Goal: Task Accomplishment & Management: Use online tool/utility

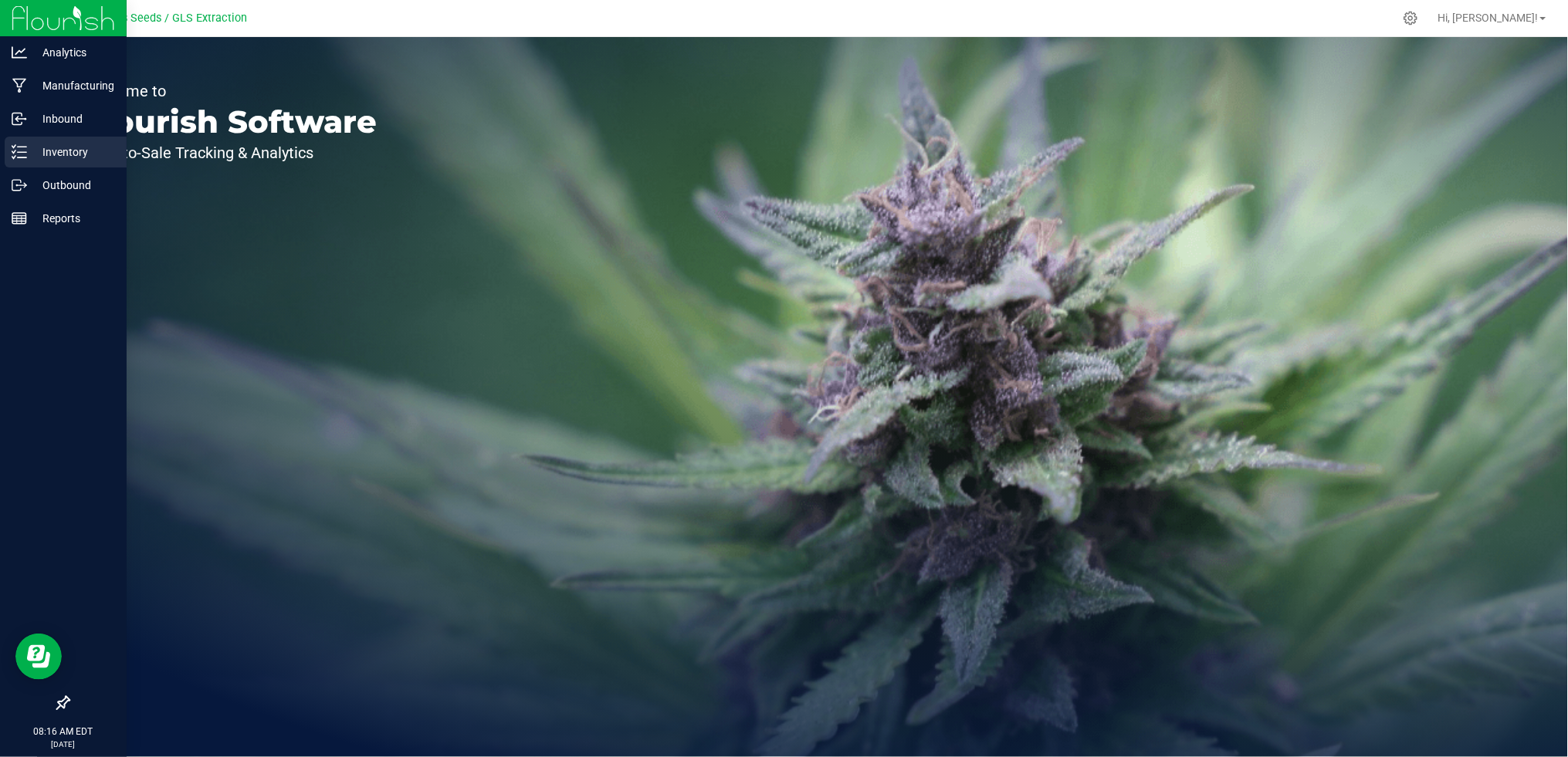
click at [39, 159] on p "Inventory" at bounding box center [73, 151] width 92 height 18
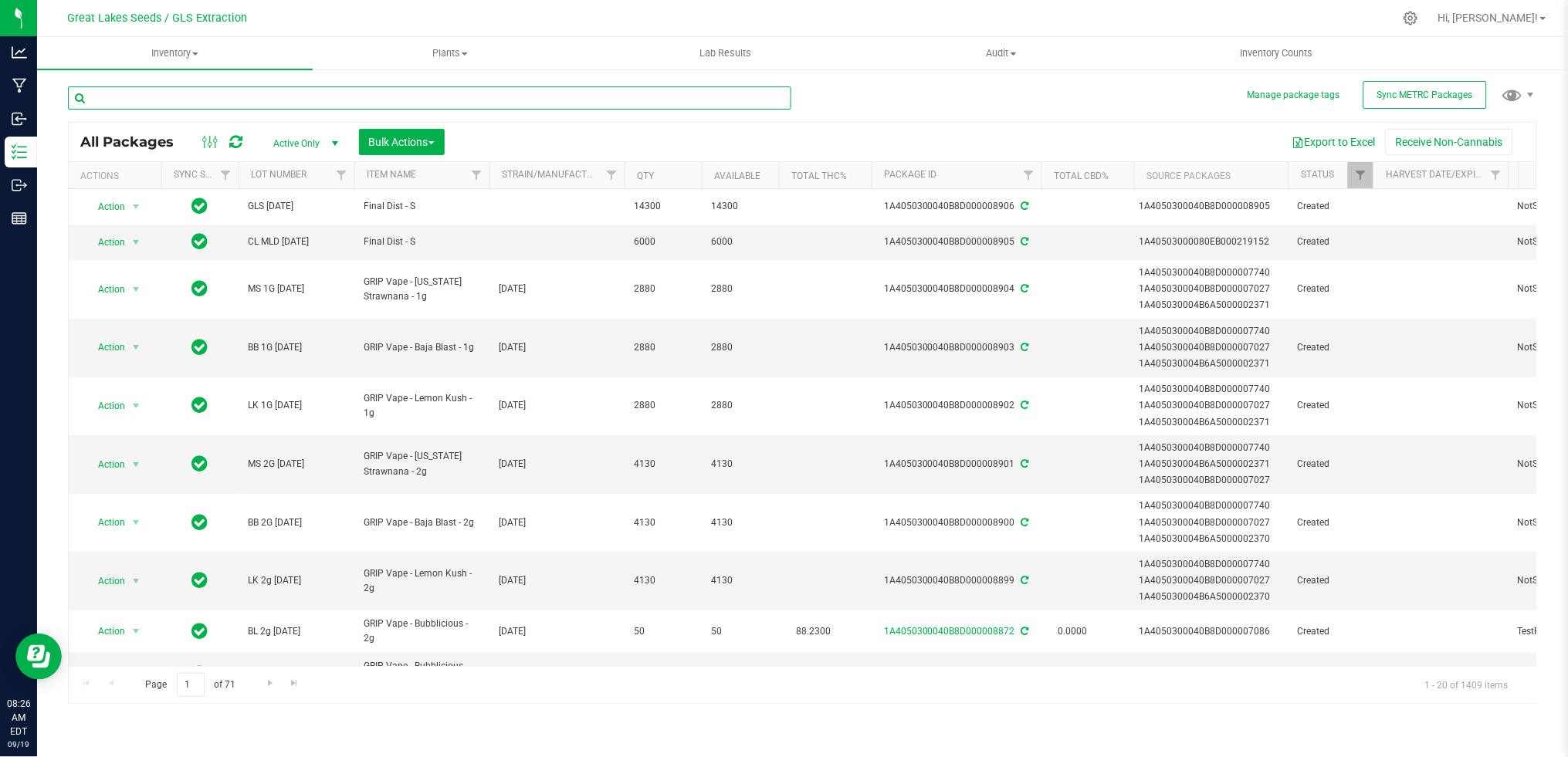
drag, startPoint x: 416, startPoint y: 98, endPoint x: -5, endPoint y: 101, distance: 421.0
click at [0, 101] on html "Analytics Manufacturing Inbound Inventory Outbound Reports 08:26 AM EDT [DATE] …" at bounding box center [784, 378] width 1568 height 757
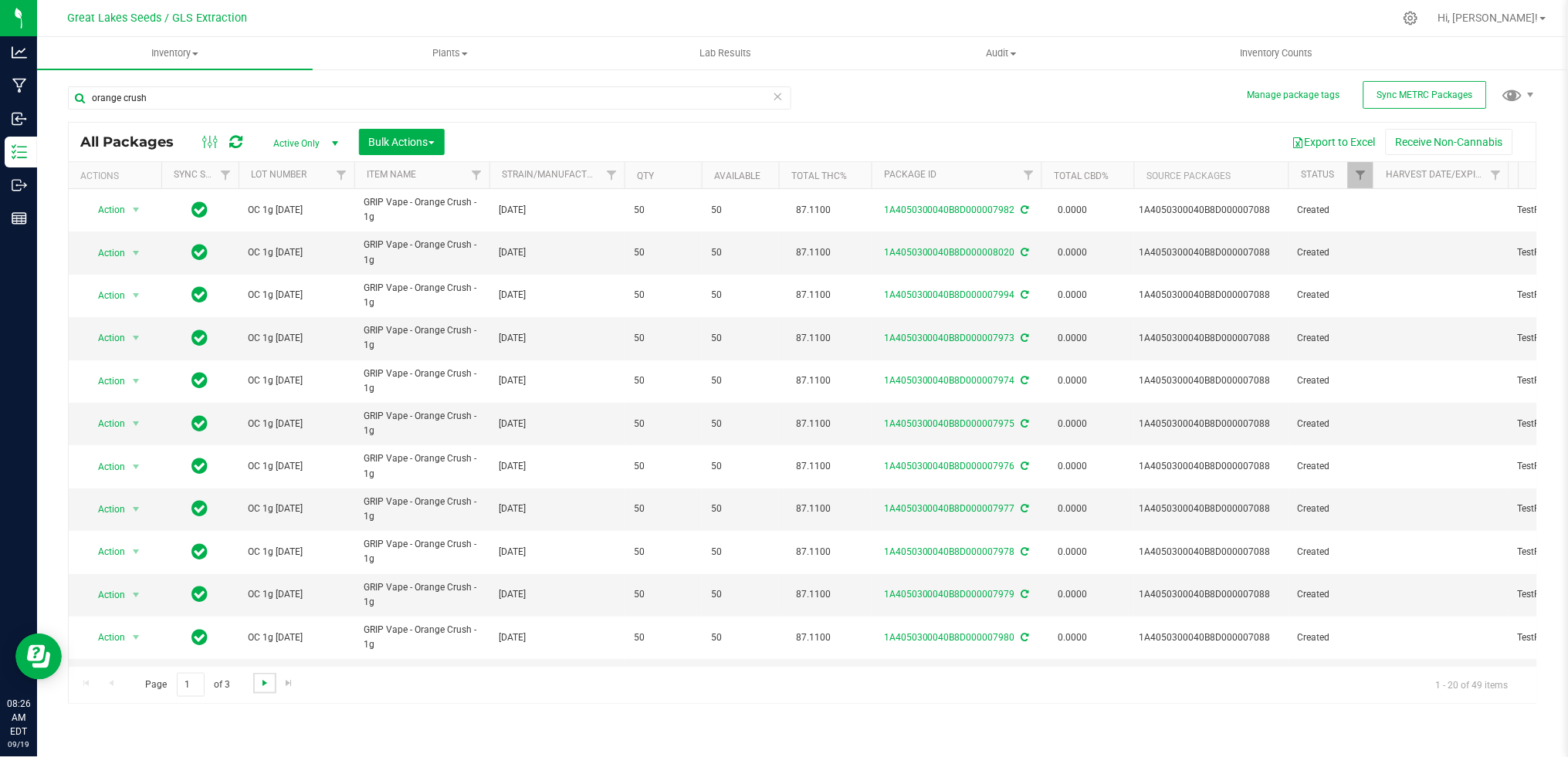
click at [259, 686] on span "Go to the next page" at bounding box center [265, 684] width 13 height 13
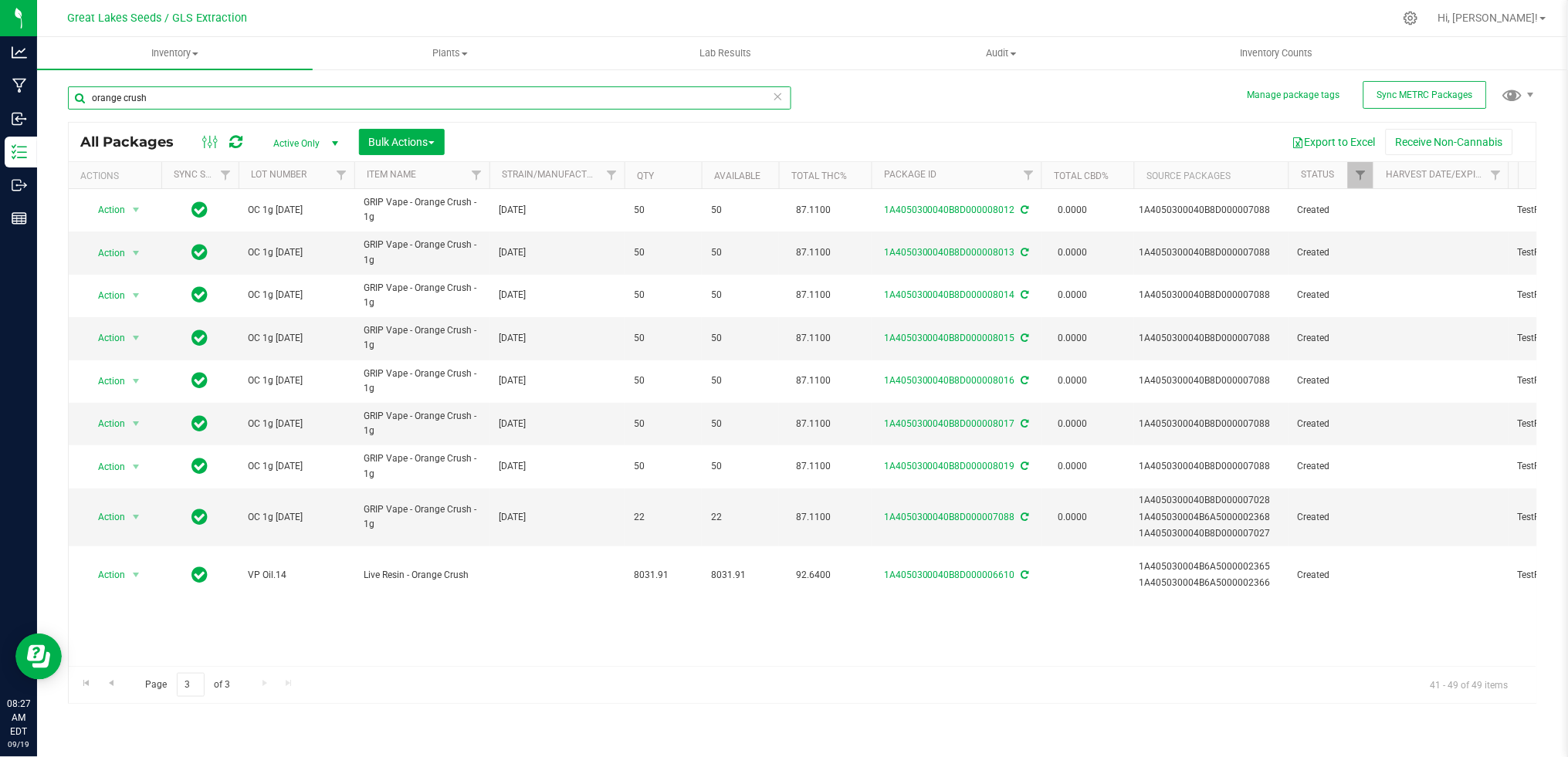
drag, startPoint x: 116, startPoint y: 95, endPoint x: 44, endPoint y: 88, distance: 72.3
click at [44, 88] on div "Manage package tags Sync METRC Packages orange crush All Packages Active Only A…" at bounding box center [802, 303] width 1531 height 471
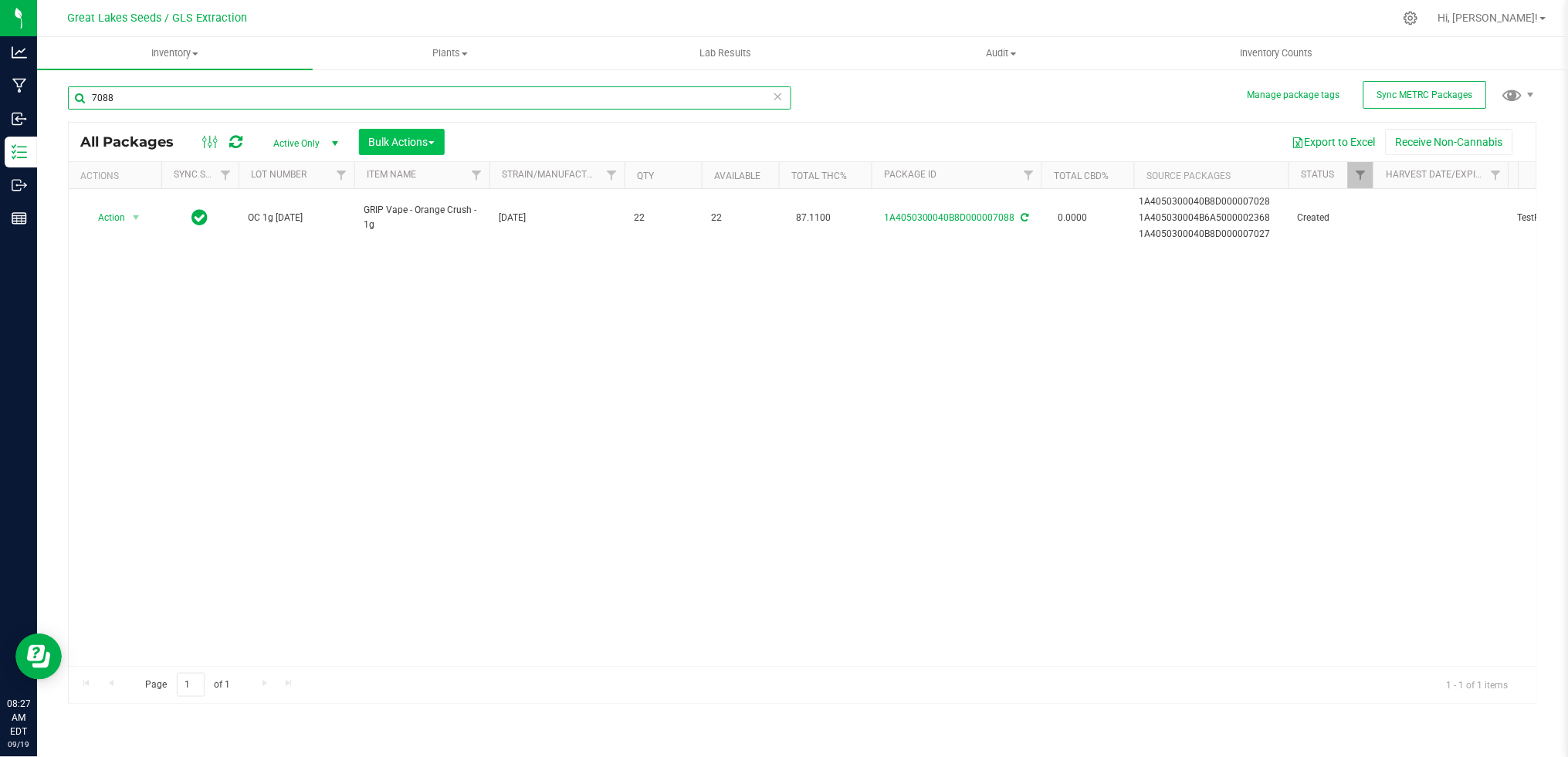
type input "7088"
click at [402, 143] on span "Bulk Actions" at bounding box center [402, 143] width 65 height 13
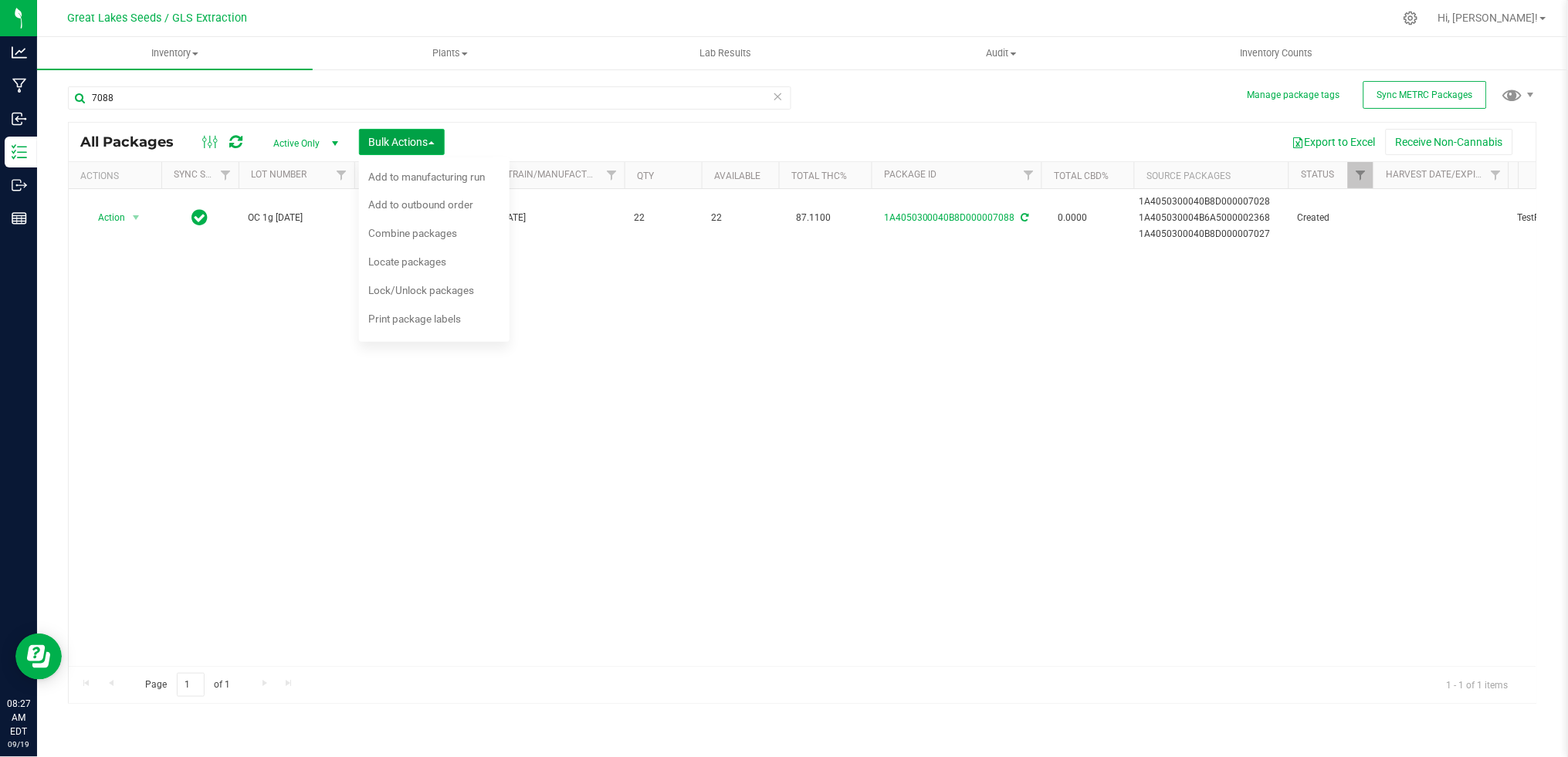
click at [402, 143] on span "Bulk Actions" at bounding box center [402, 143] width 65 height 13
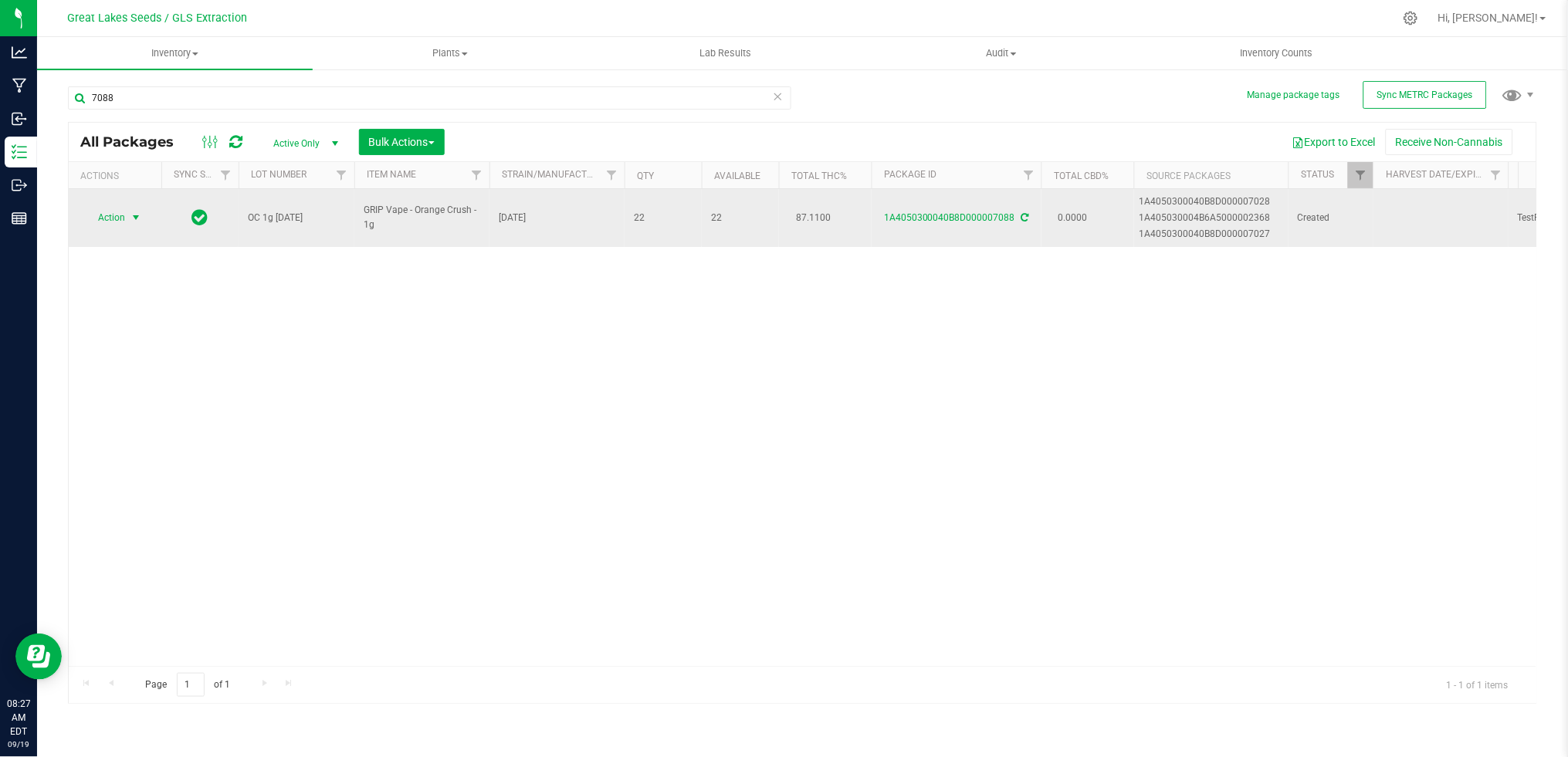
click at [124, 221] on span "Action" at bounding box center [105, 218] width 41 height 22
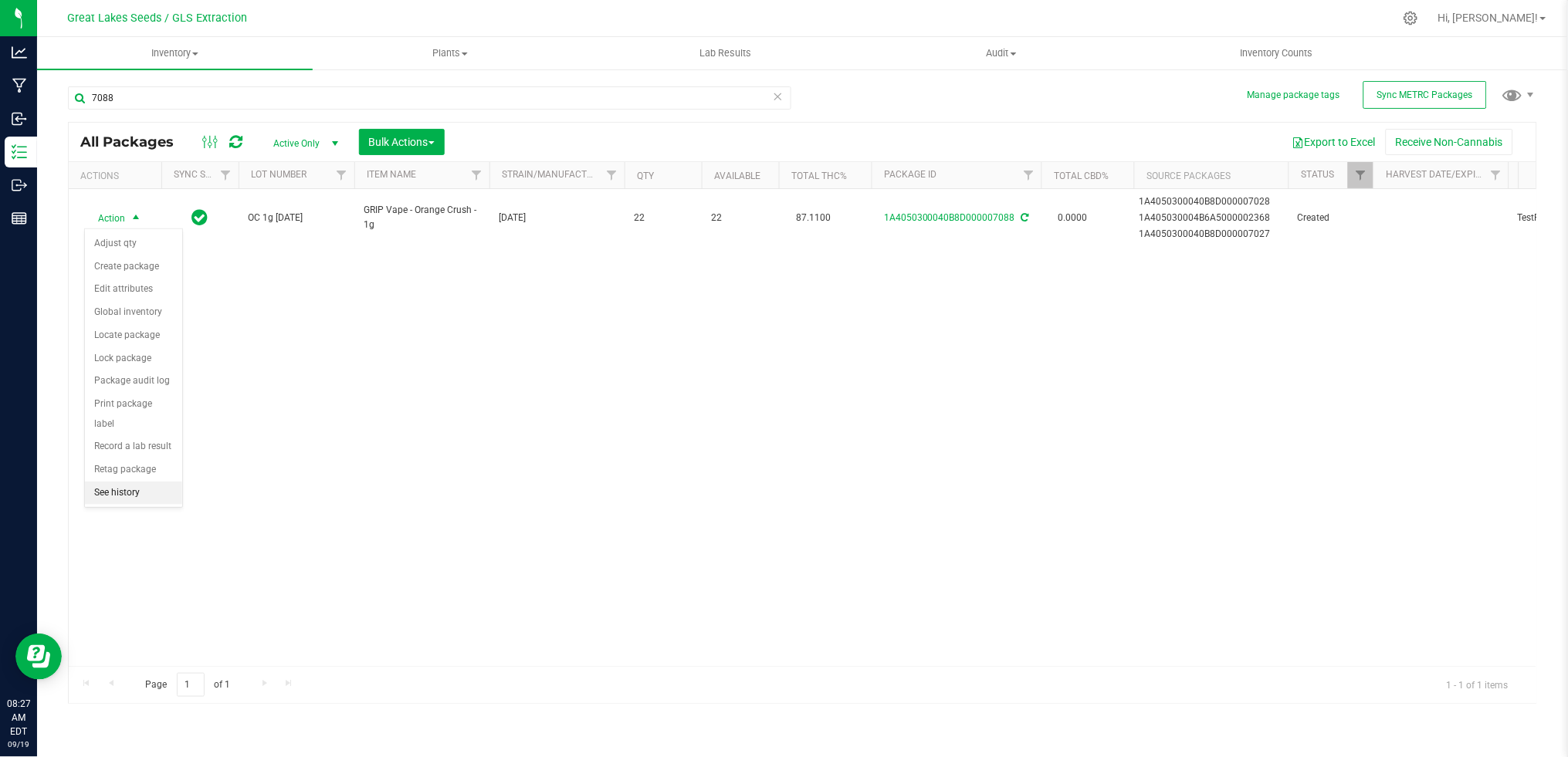
click at [116, 488] on li "See history" at bounding box center [134, 493] width 97 height 23
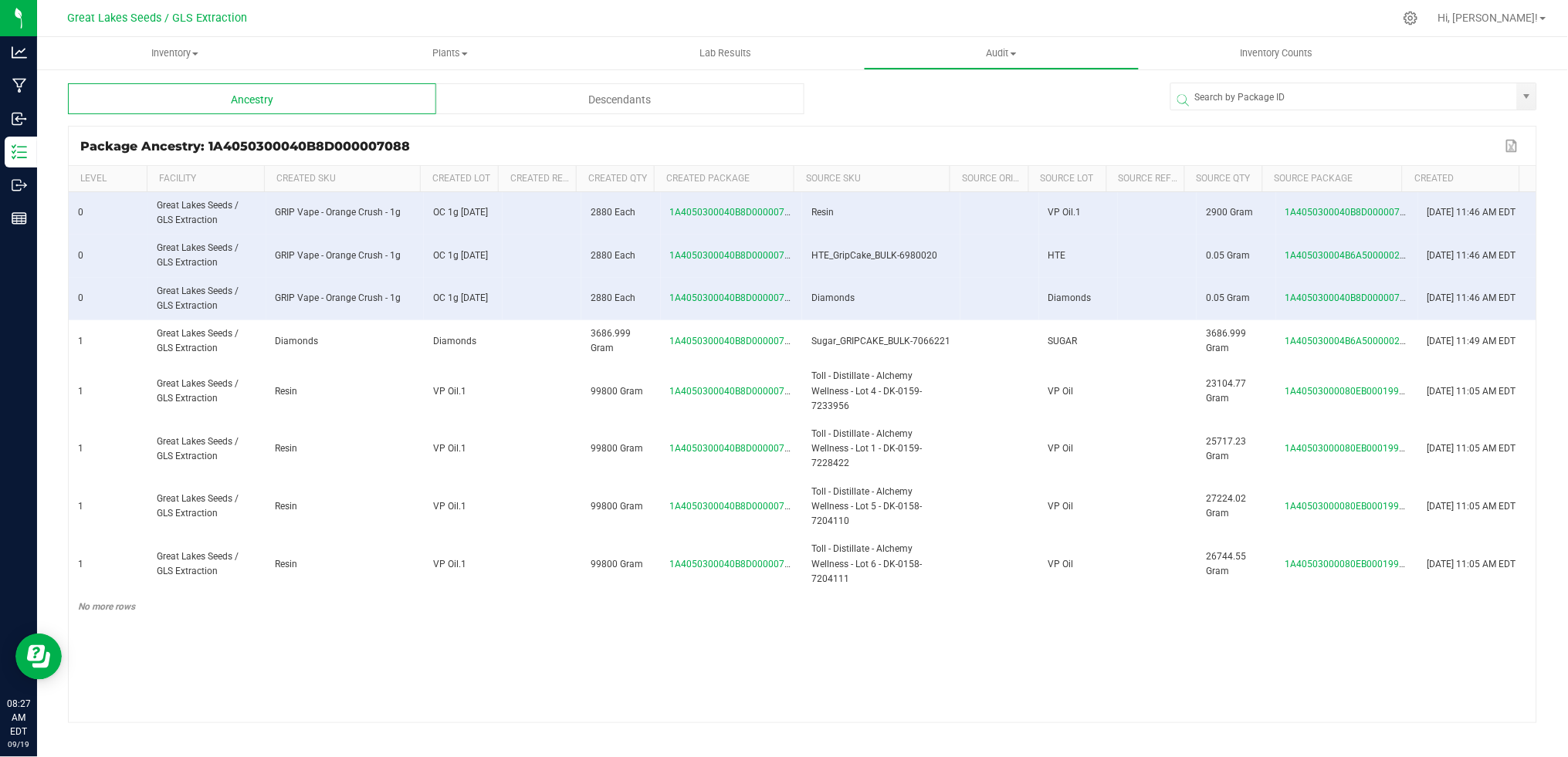
click at [609, 101] on div "Descendants" at bounding box center [620, 99] width 368 height 31
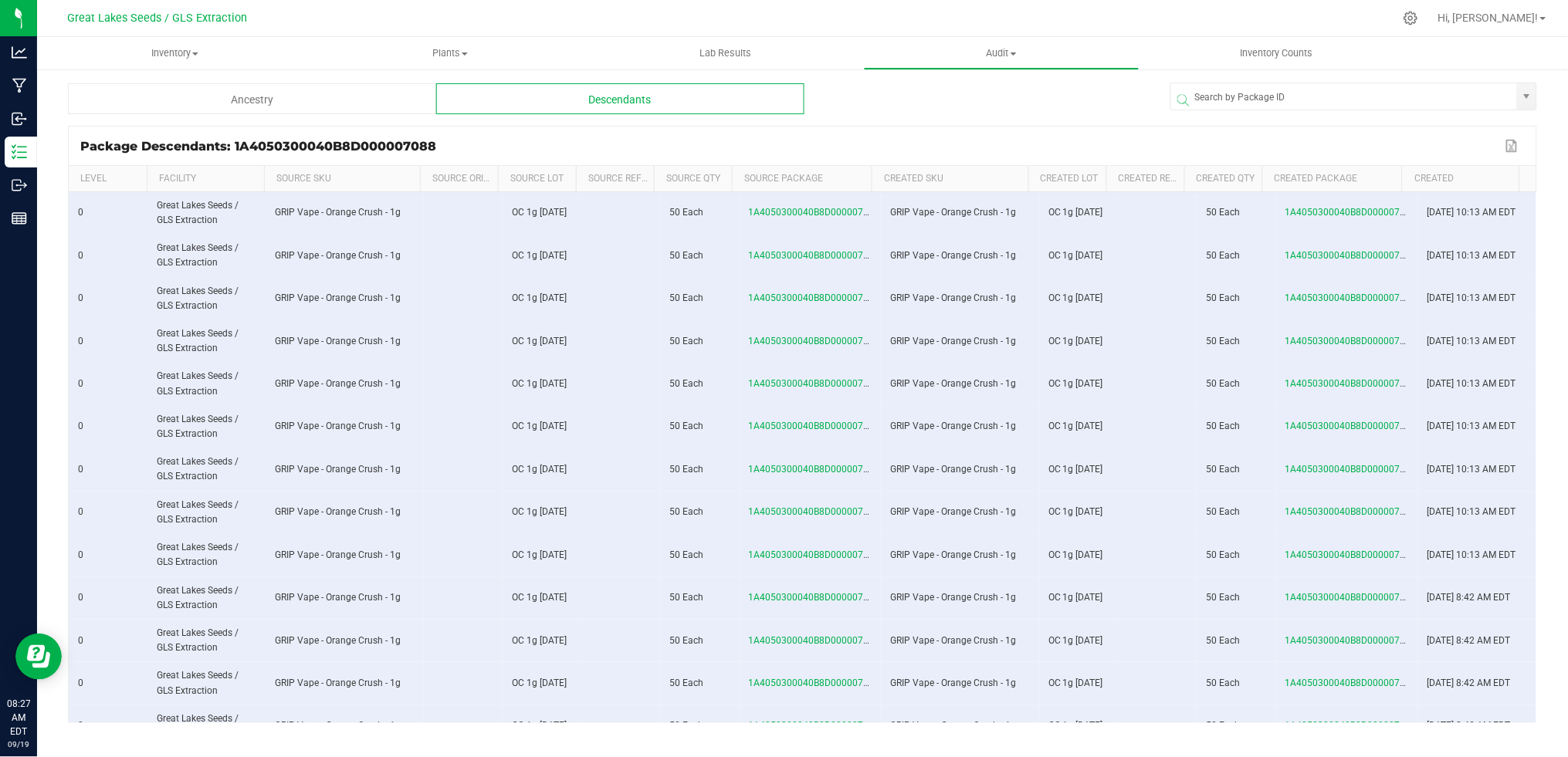
click at [310, 104] on div "Ancestry" at bounding box center [252, 99] width 368 height 31
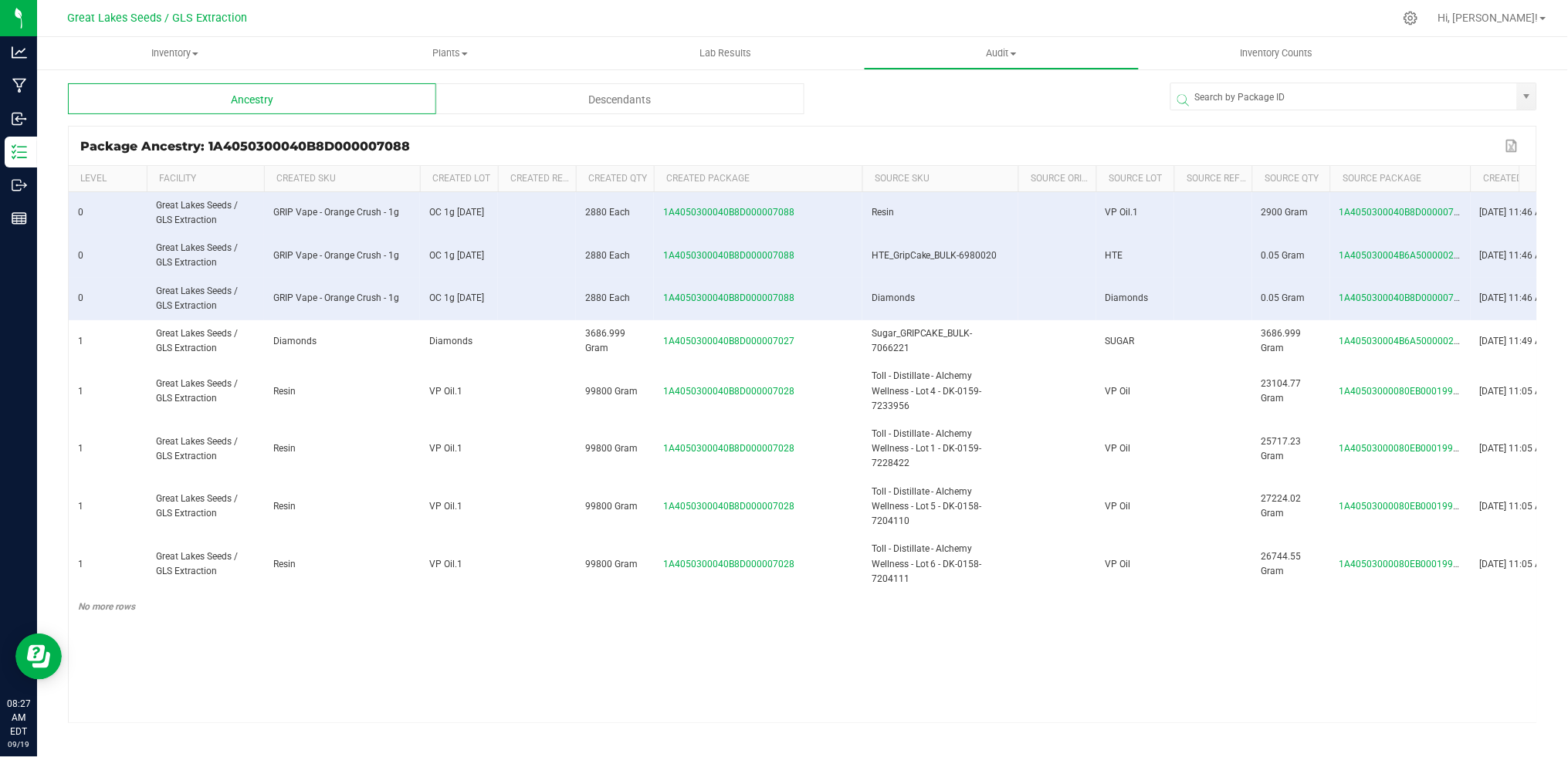
click at [859, 186] on span at bounding box center [860, 292] width 5 height 253
click at [1495, 179] on span at bounding box center [1494, 292] width 5 height 253
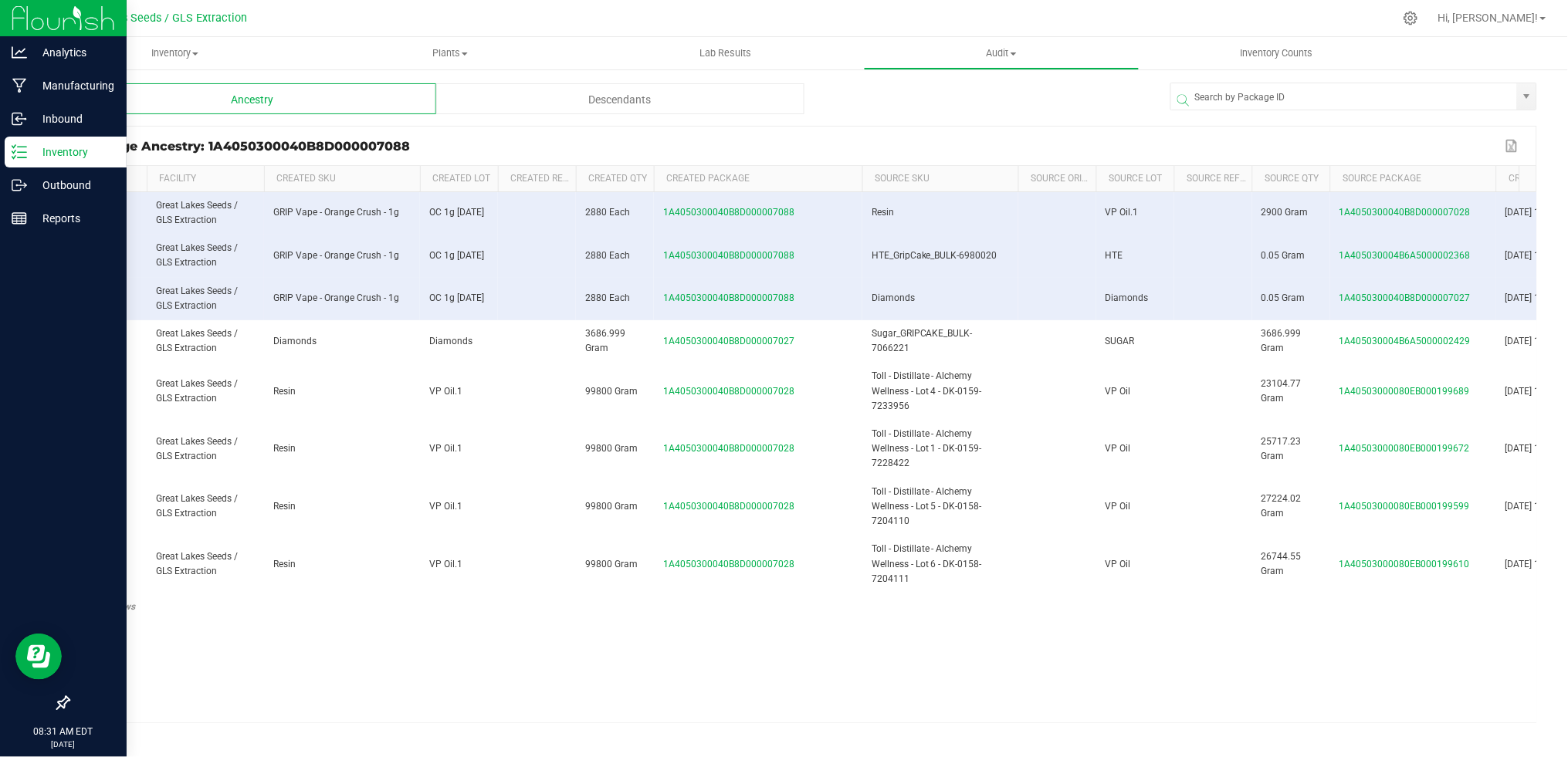
click at [66, 156] on p "Inventory" at bounding box center [73, 151] width 92 height 18
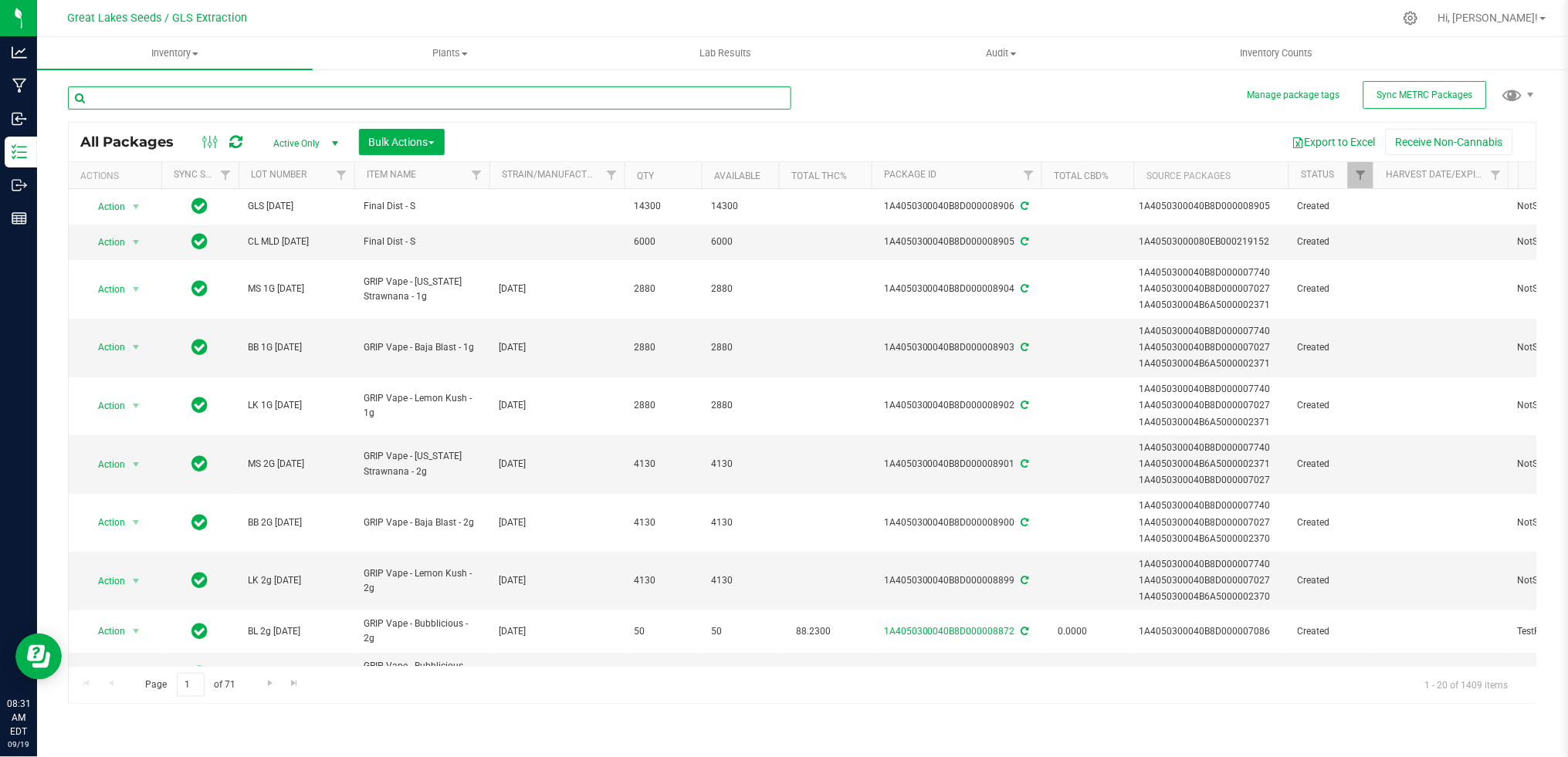
click at [441, 96] on input "text" at bounding box center [429, 98] width 723 height 23
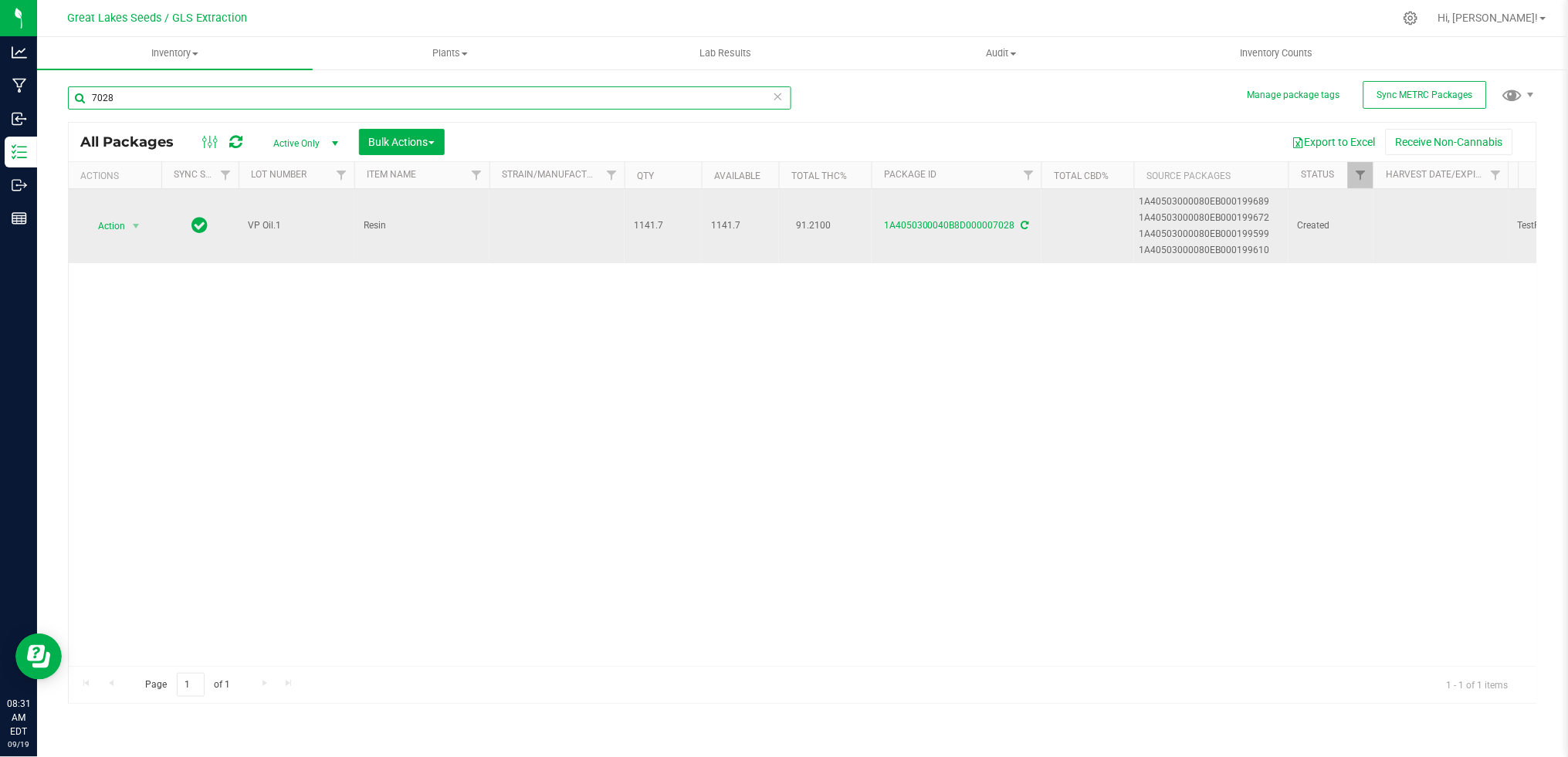
type input "7028"
click at [127, 221] on span "select" at bounding box center [136, 226] width 19 height 22
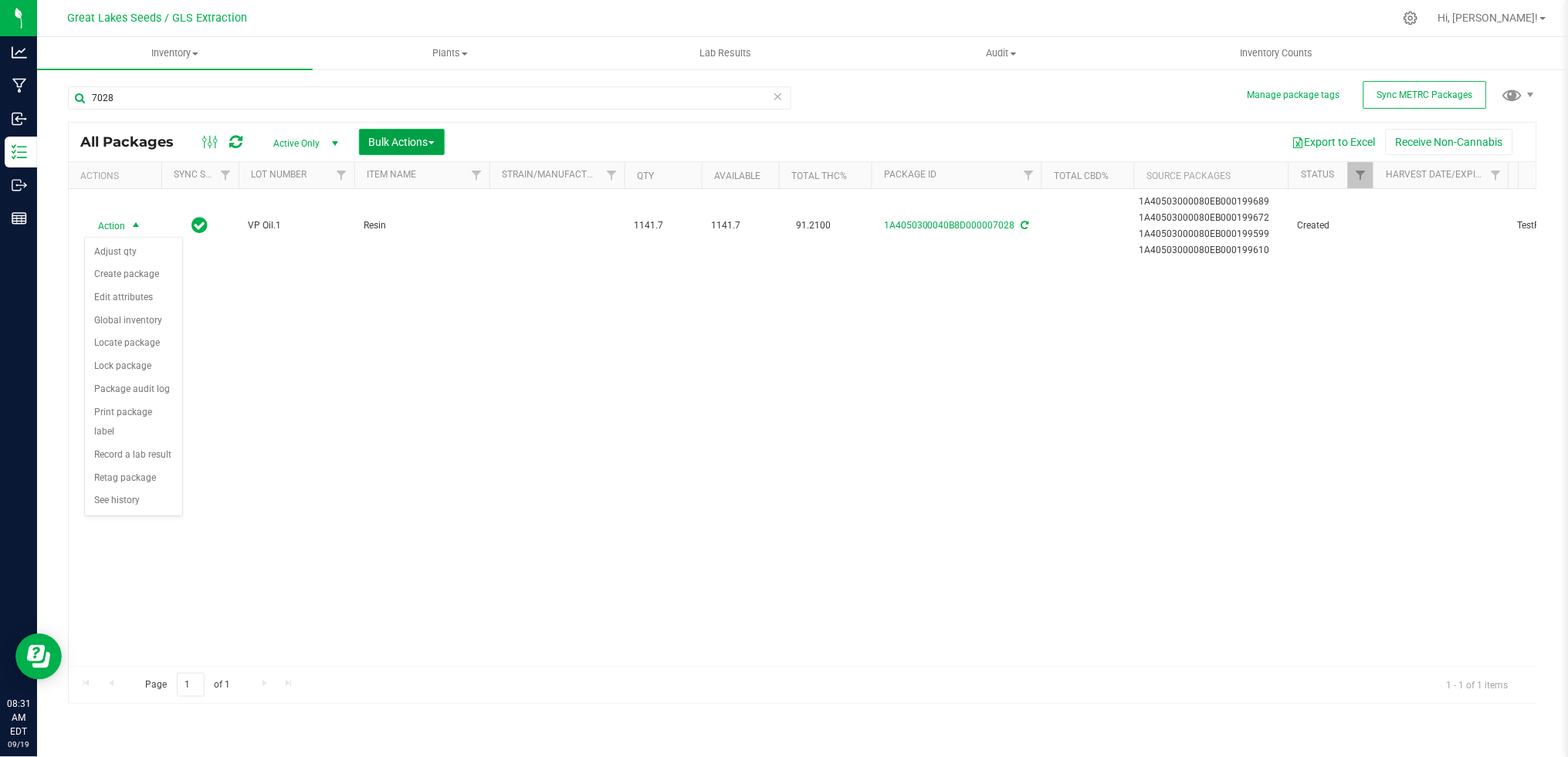
click at [412, 143] on span "Bulk Actions" at bounding box center [402, 143] width 65 height 13
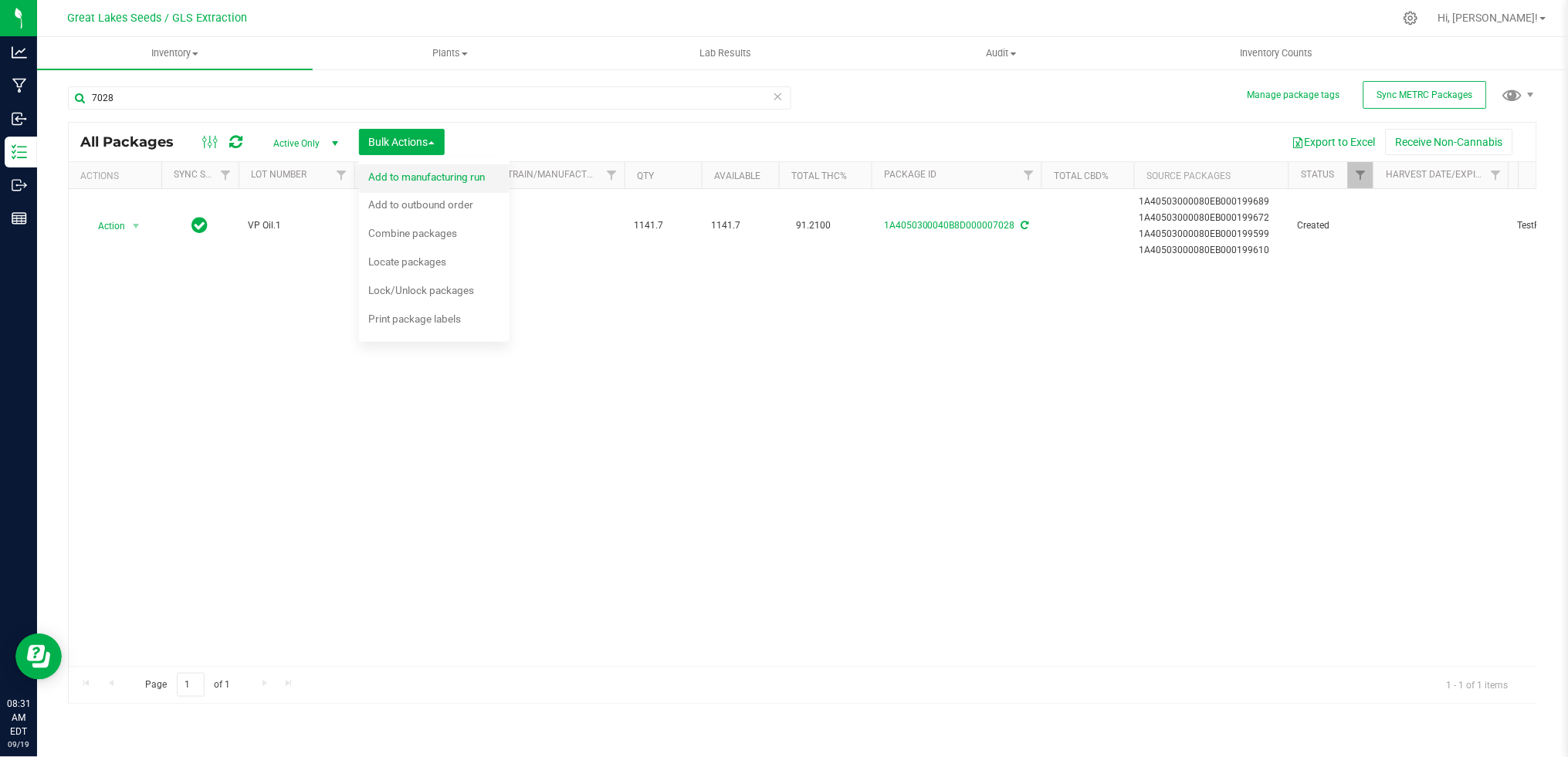
click at [426, 186] on div "Add to manufacturing run" at bounding box center [437, 178] width 137 height 25
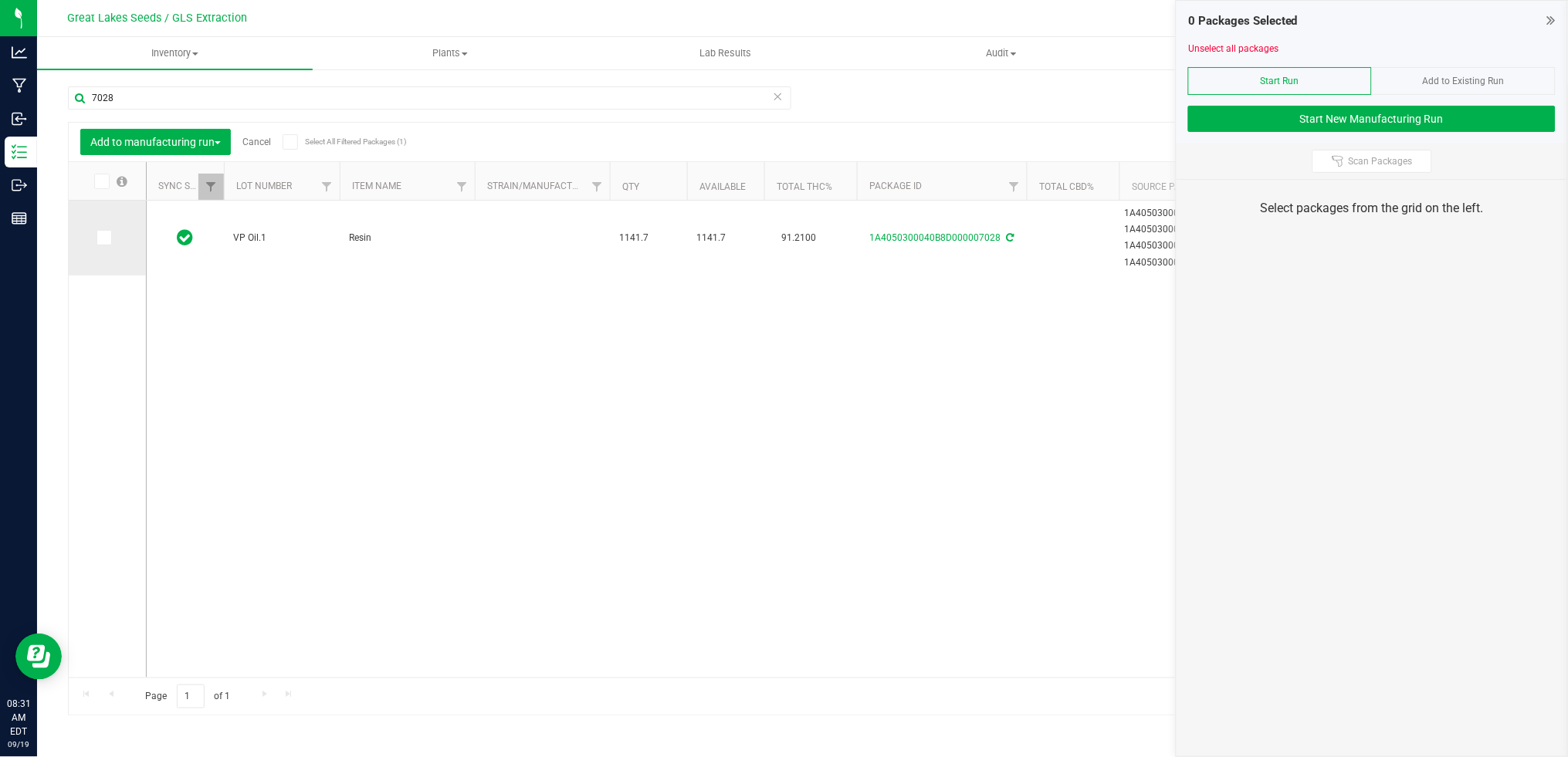
click at [104, 237] on icon at bounding box center [103, 237] width 10 height 0
click at [0, 0] on input "checkbox" at bounding box center [0, 0] width 0 height 0
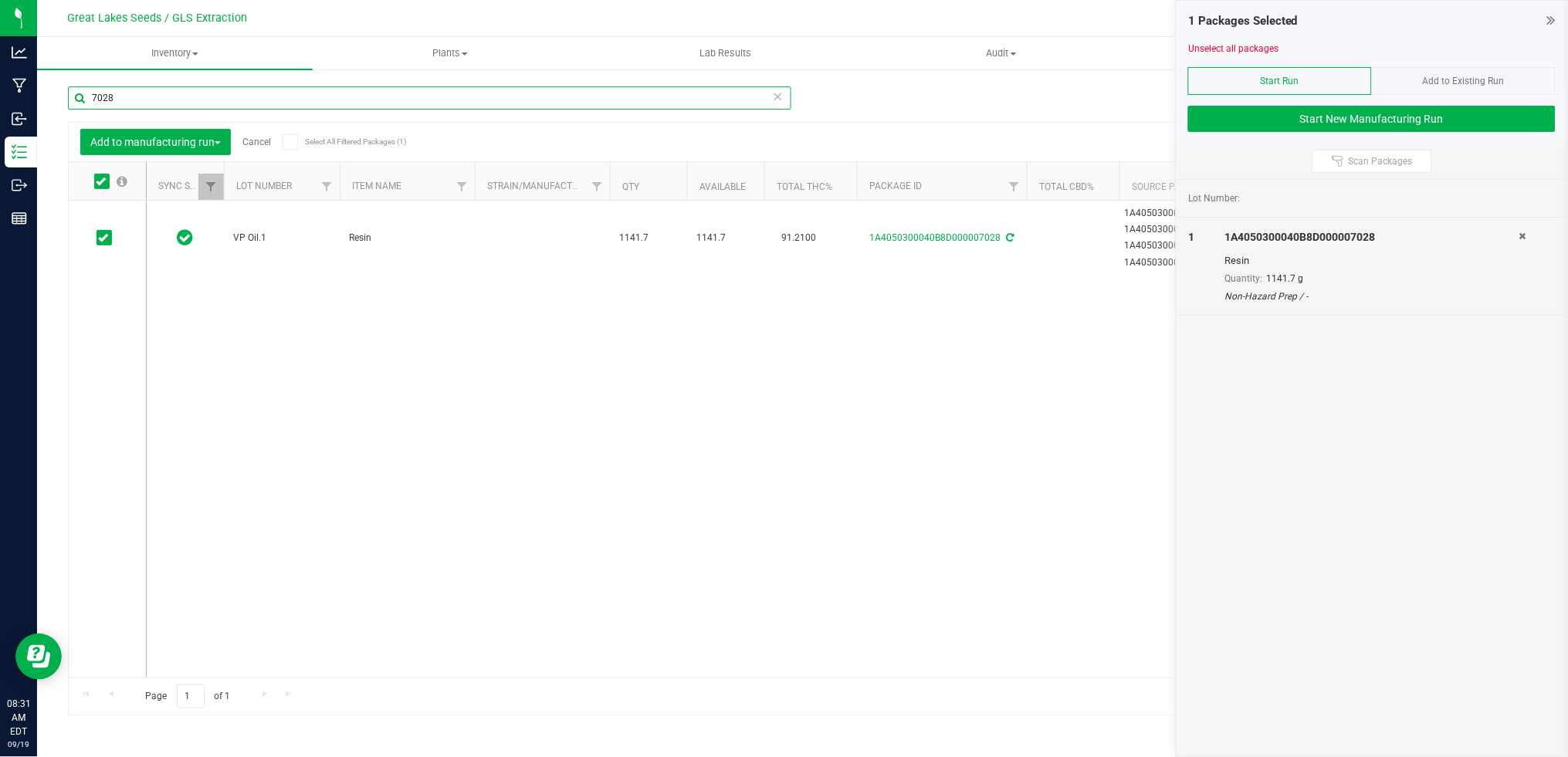
click at [157, 104] on input "7028" at bounding box center [429, 98] width 723 height 23
click at [84, 104] on input "7028" at bounding box center [429, 98] width 723 height 23
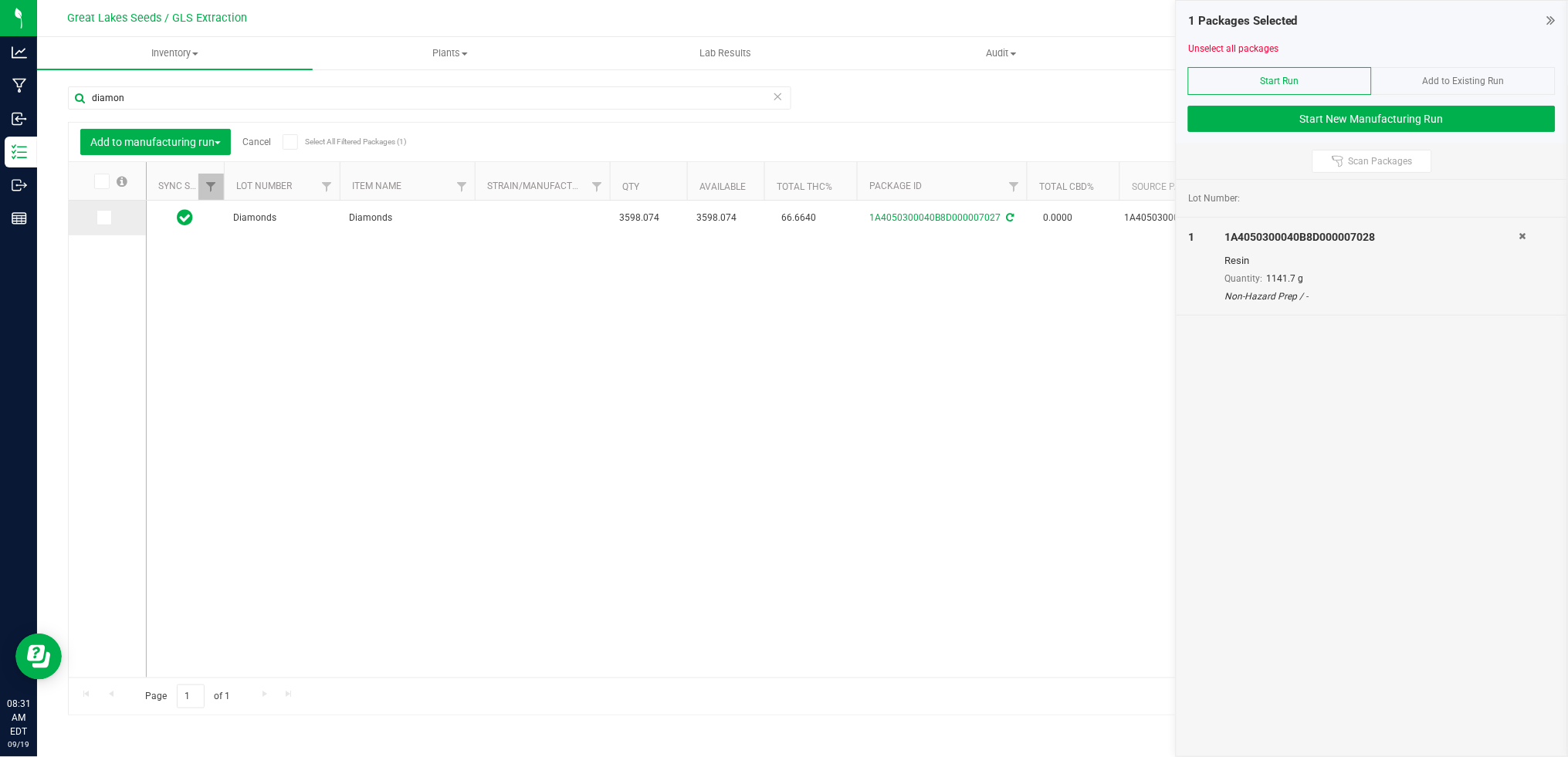
click at [101, 218] on icon at bounding box center [103, 218] width 10 height 0
click at [0, 0] on input "checkbox" at bounding box center [0, 0] width 0 height 0
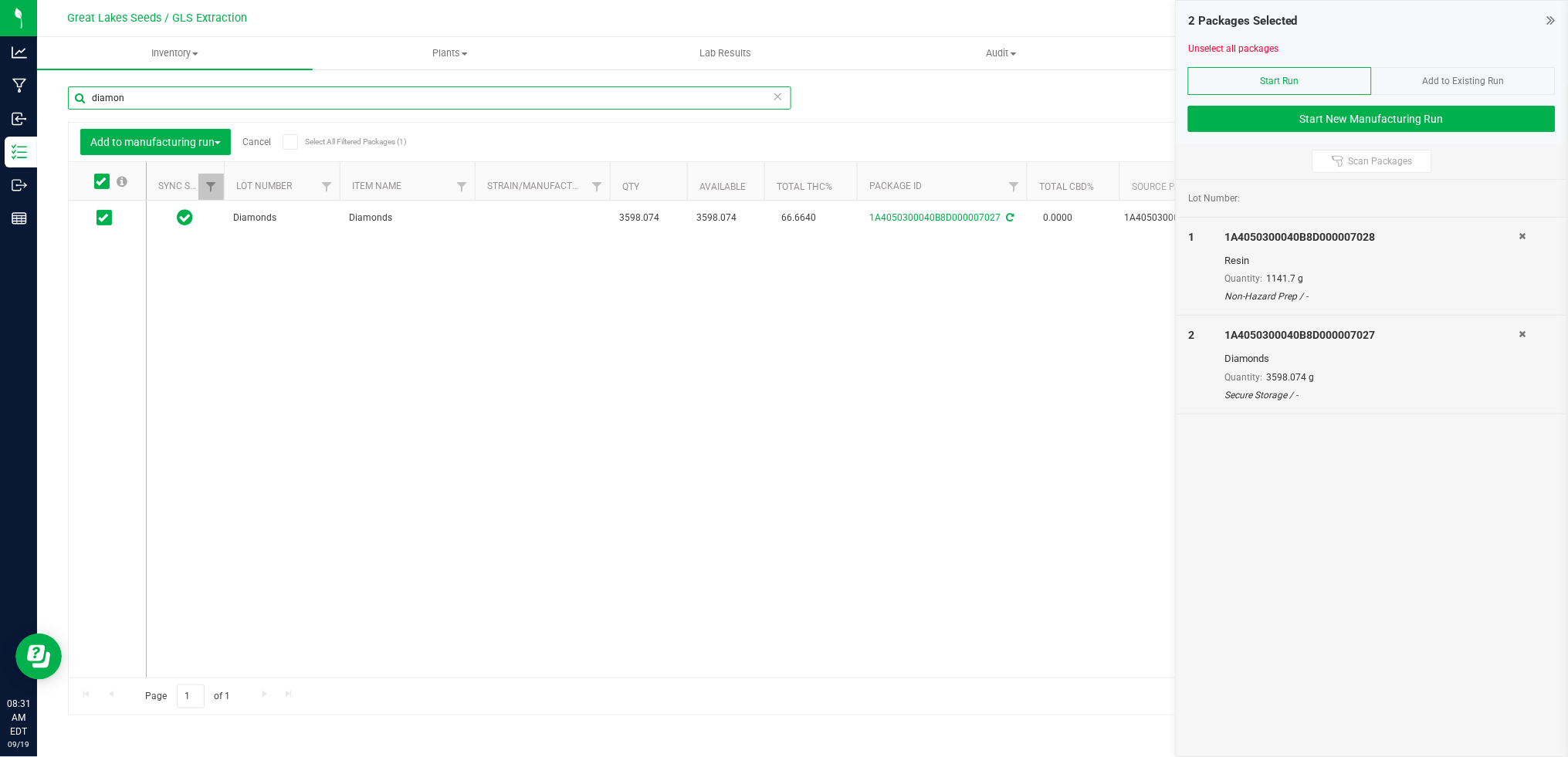
drag, startPoint x: 147, startPoint y: 96, endPoint x: 55, endPoint y: 96, distance: 92.0
click at [55, 96] on div "Manage package tags Sync METRC Packages diamon Add to manufacturing run Cancel …" at bounding box center [802, 303] width 1531 height 471
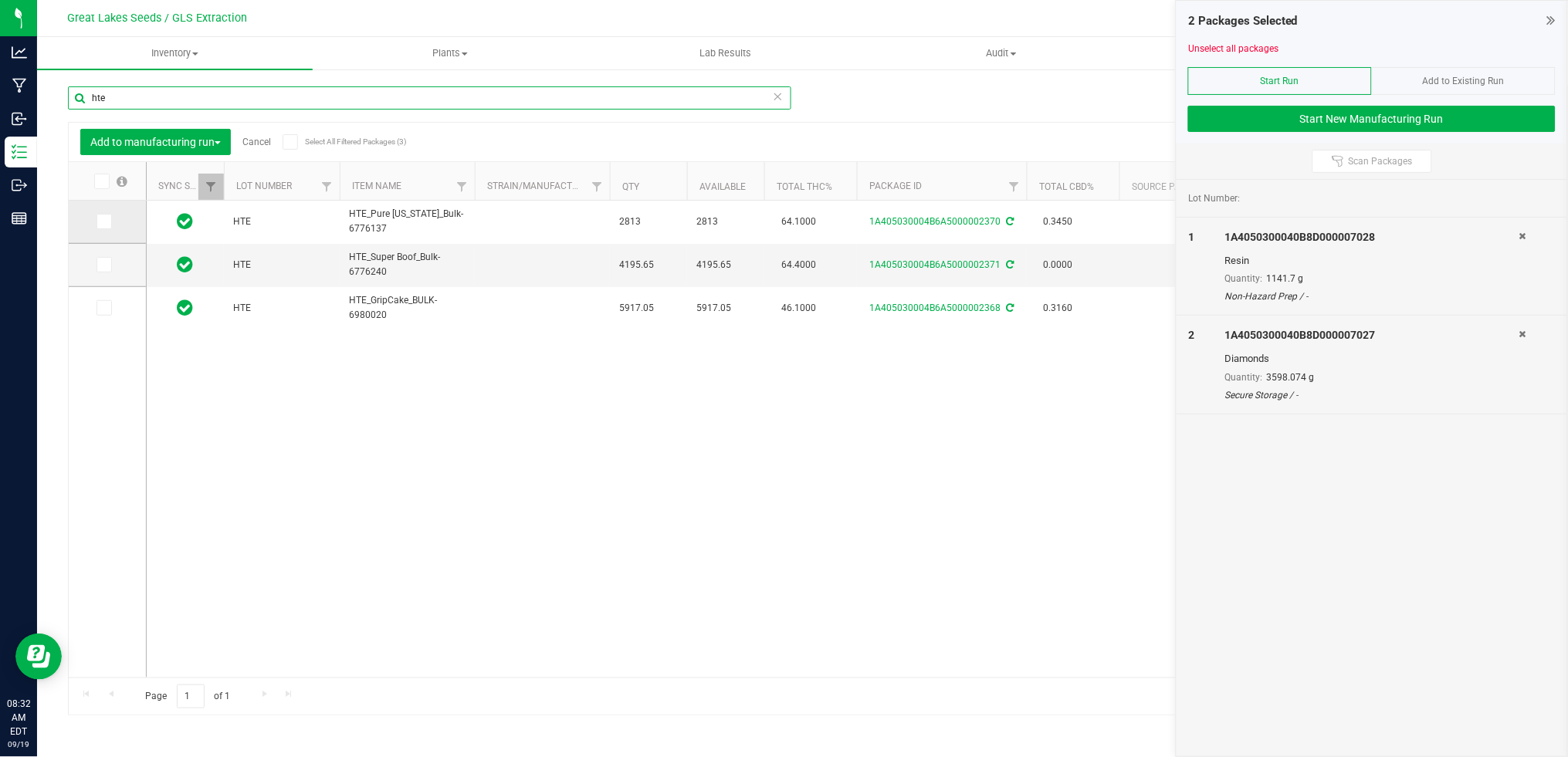
type input "hte"
click at [108, 216] on span at bounding box center [104, 221] width 15 height 15
click at [0, 0] on input "checkbox" at bounding box center [0, 0] width 0 height 0
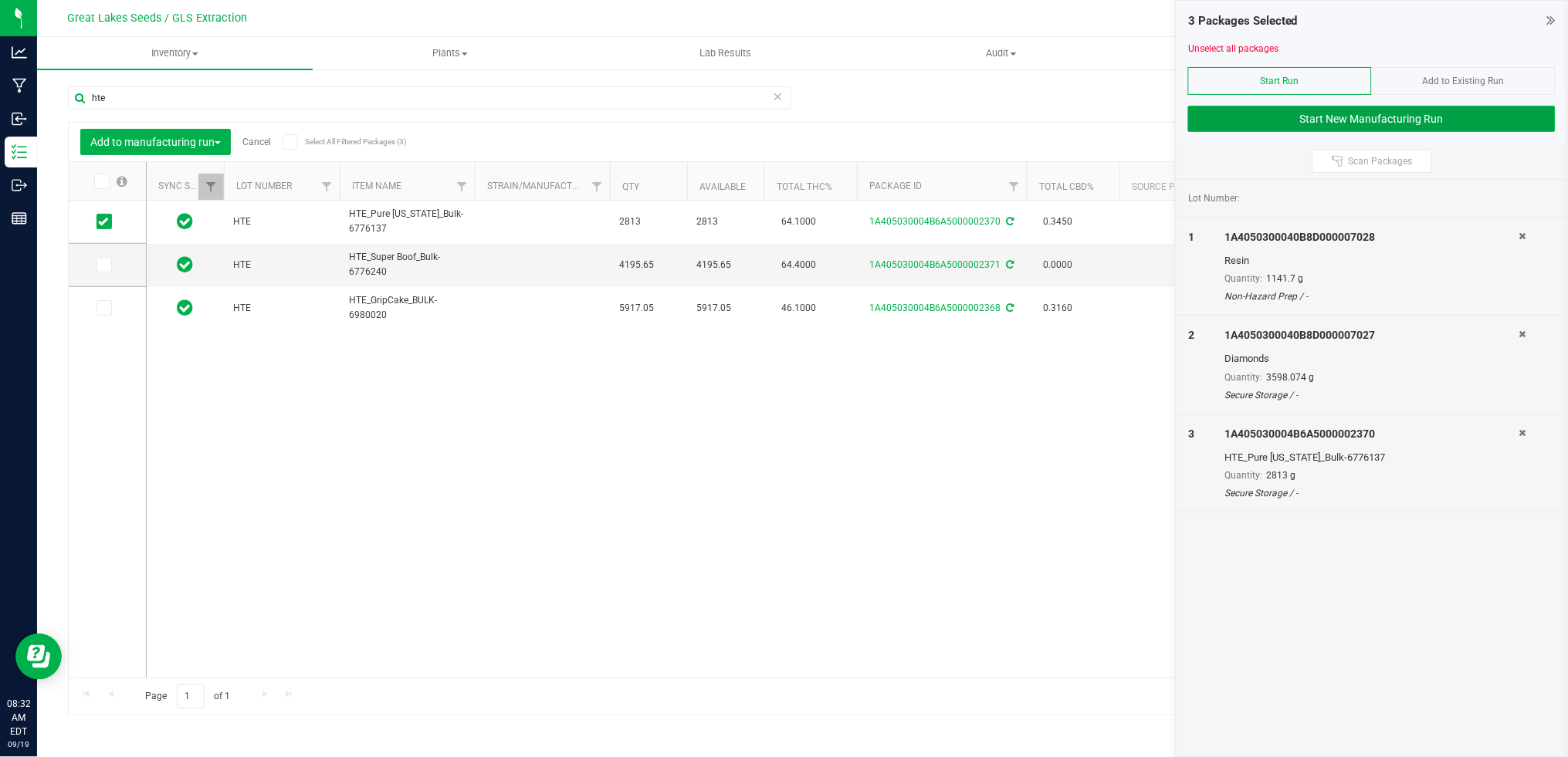
click at [1367, 117] on button "Start New Manufacturing Run" at bounding box center [1371, 119] width 367 height 26
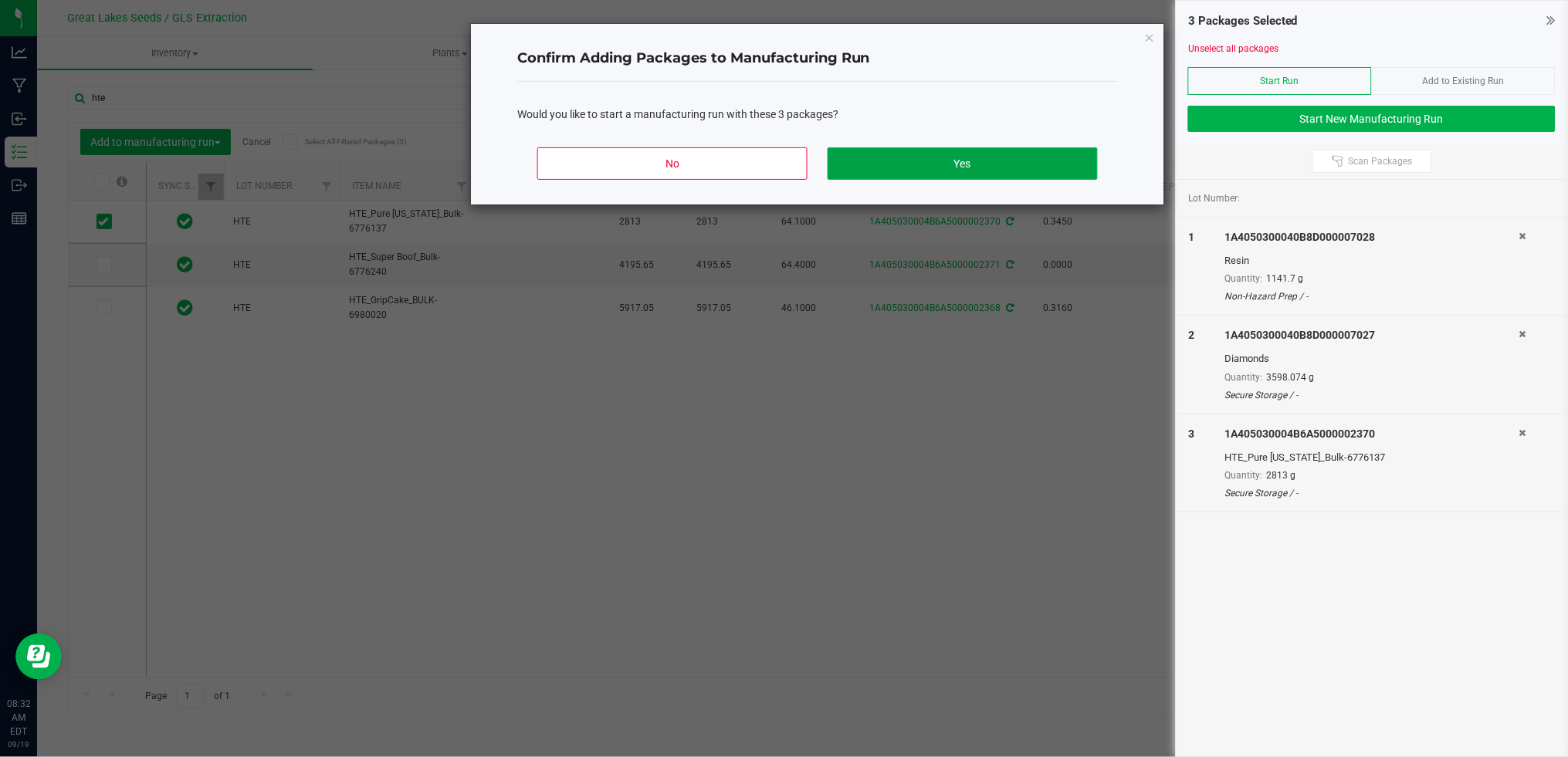
click at [1017, 161] on button "Yes" at bounding box center [962, 163] width 270 height 33
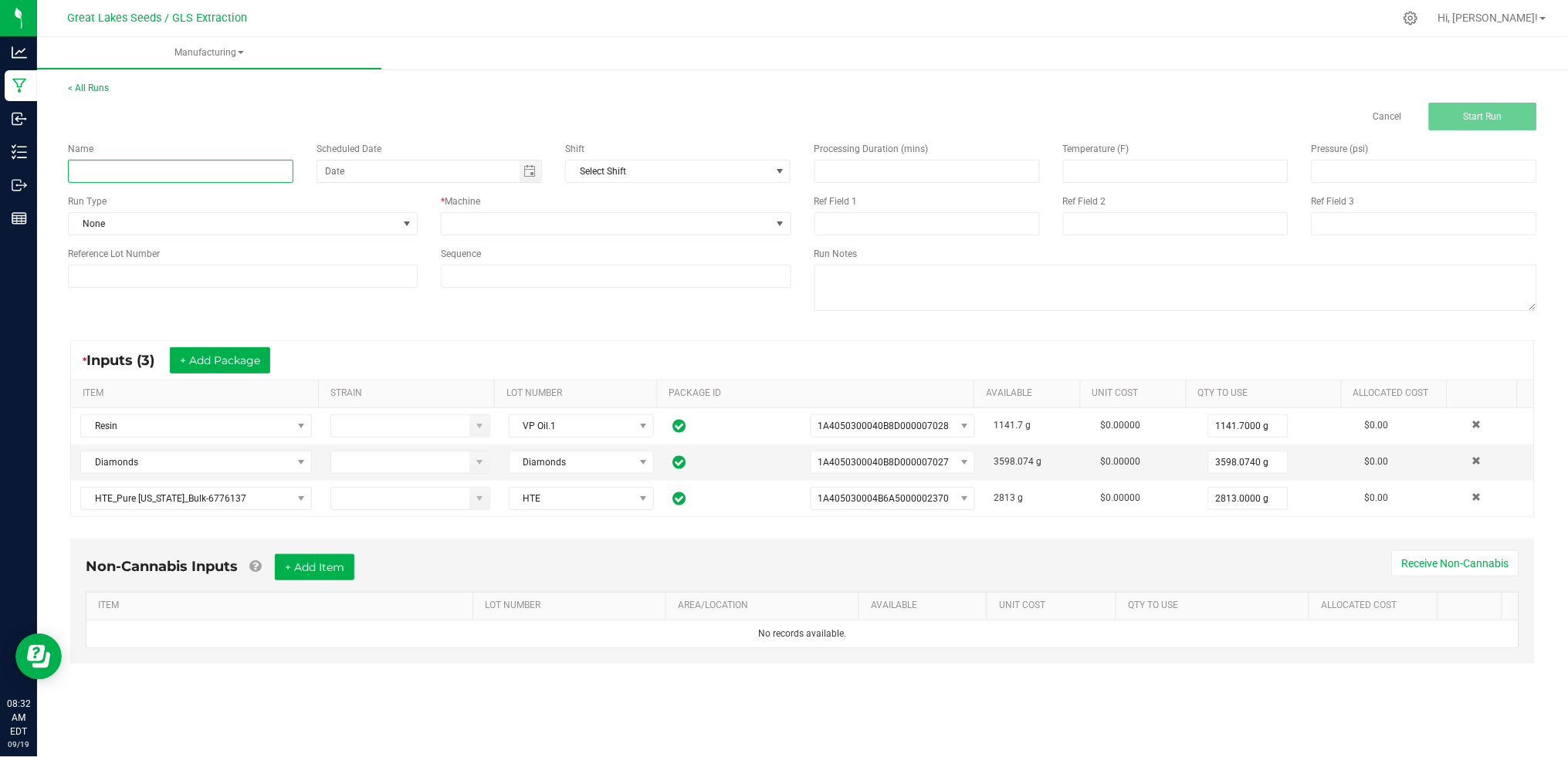
click at [257, 172] on input at bounding box center [180, 171] width 225 height 23
type input "O"
type input "GRIP OC 510 [DATE]"
click at [307, 218] on span "None" at bounding box center [233, 223] width 329 height 22
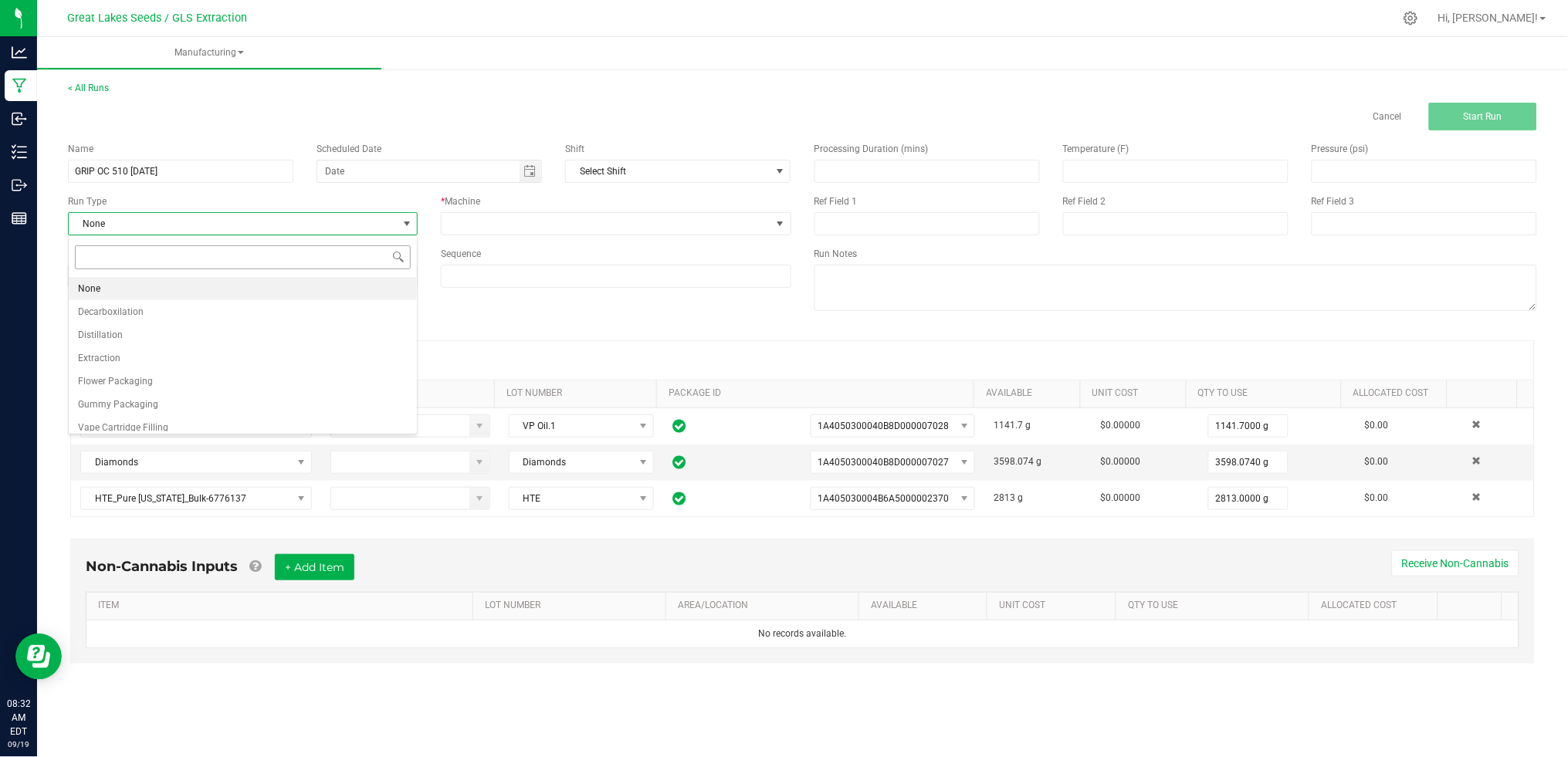
scroll to position [23, 351]
click at [194, 419] on li "Vape Cartridge Filling" at bounding box center [242, 427] width 348 height 23
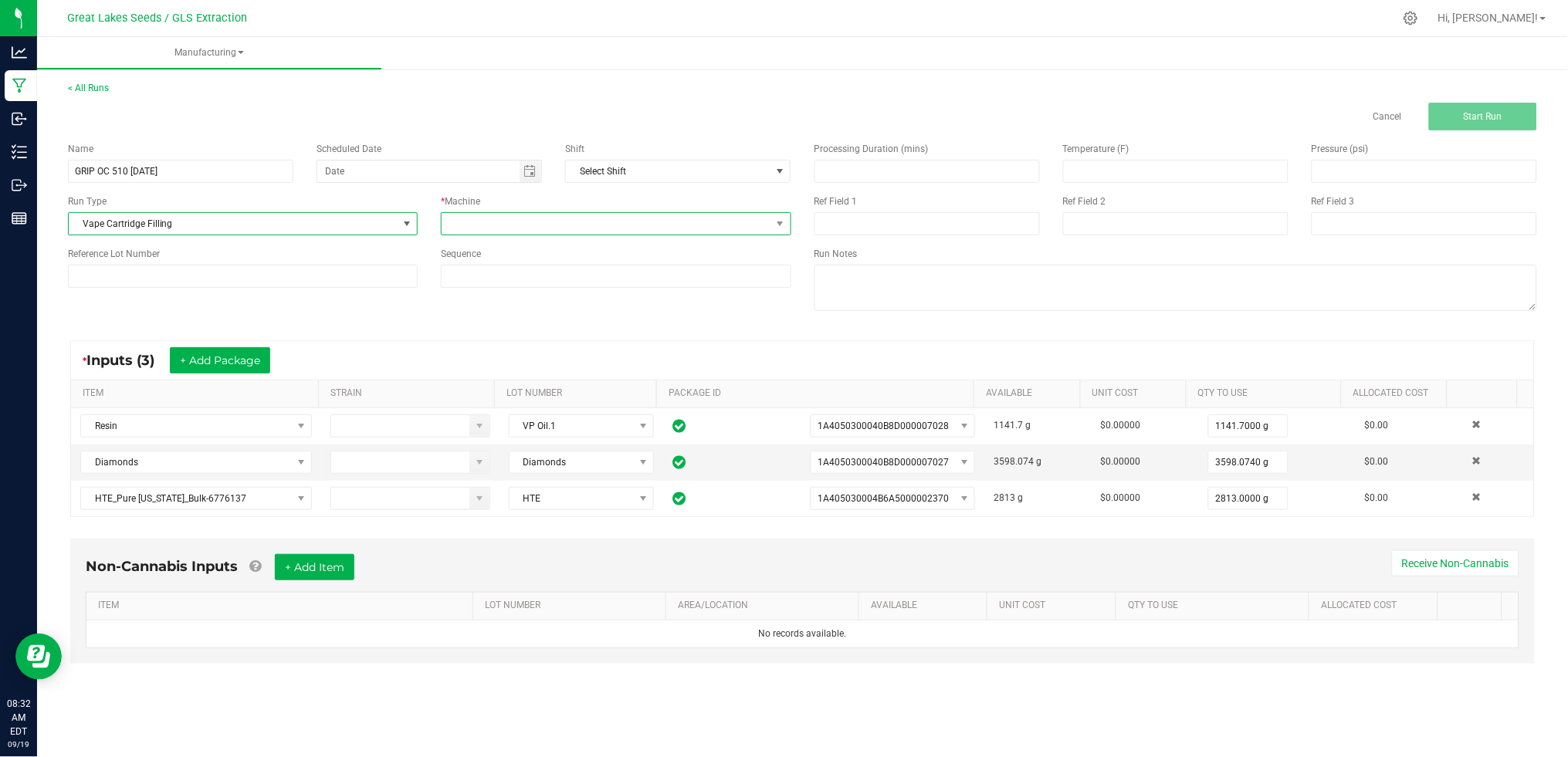
click at [496, 213] on span at bounding box center [606, 223] width 329 height 22
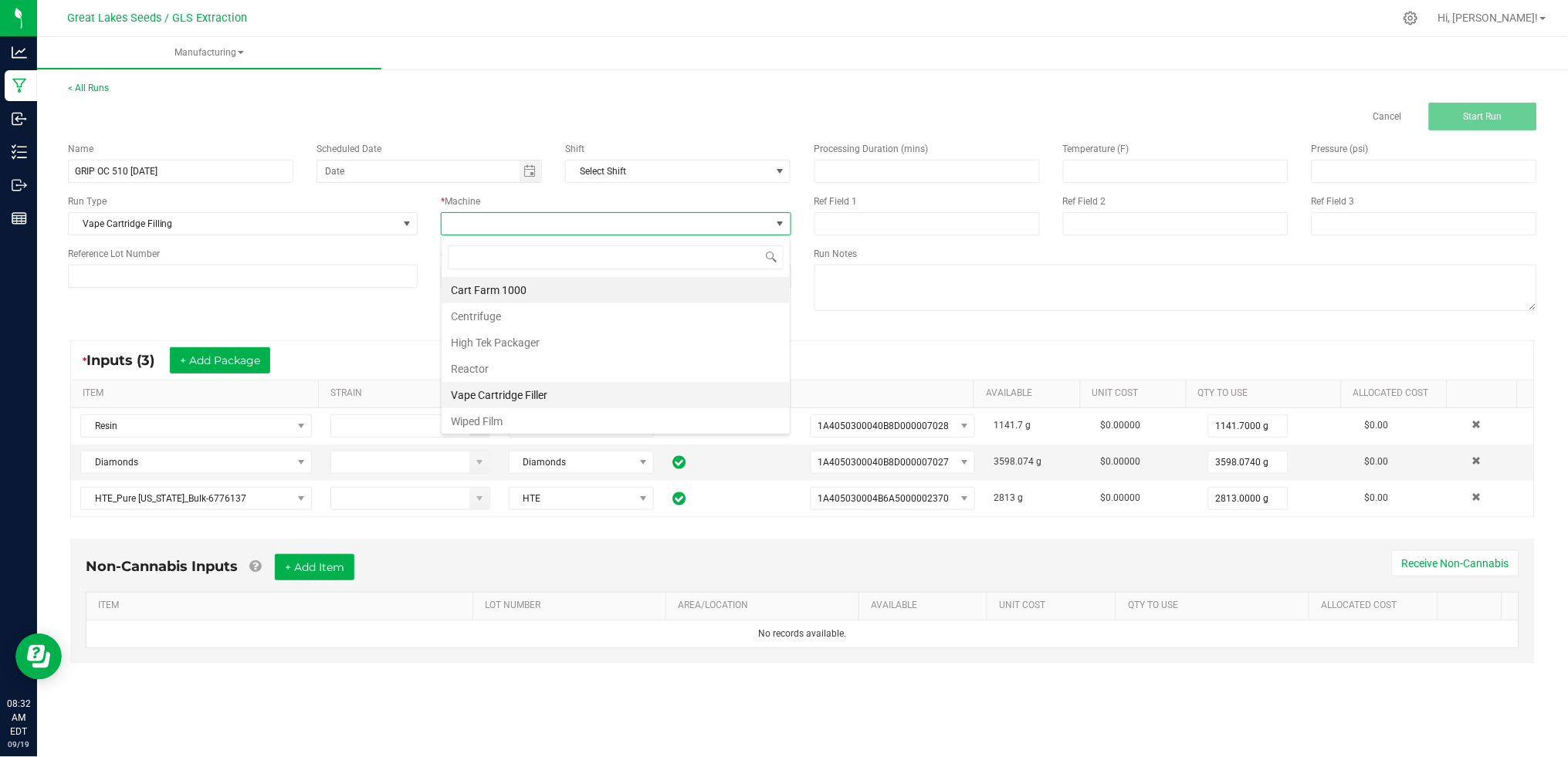
click at [515, 389] on li "Vape Cartridge Filler" at bounding box center [615, 395] width 348 height 26
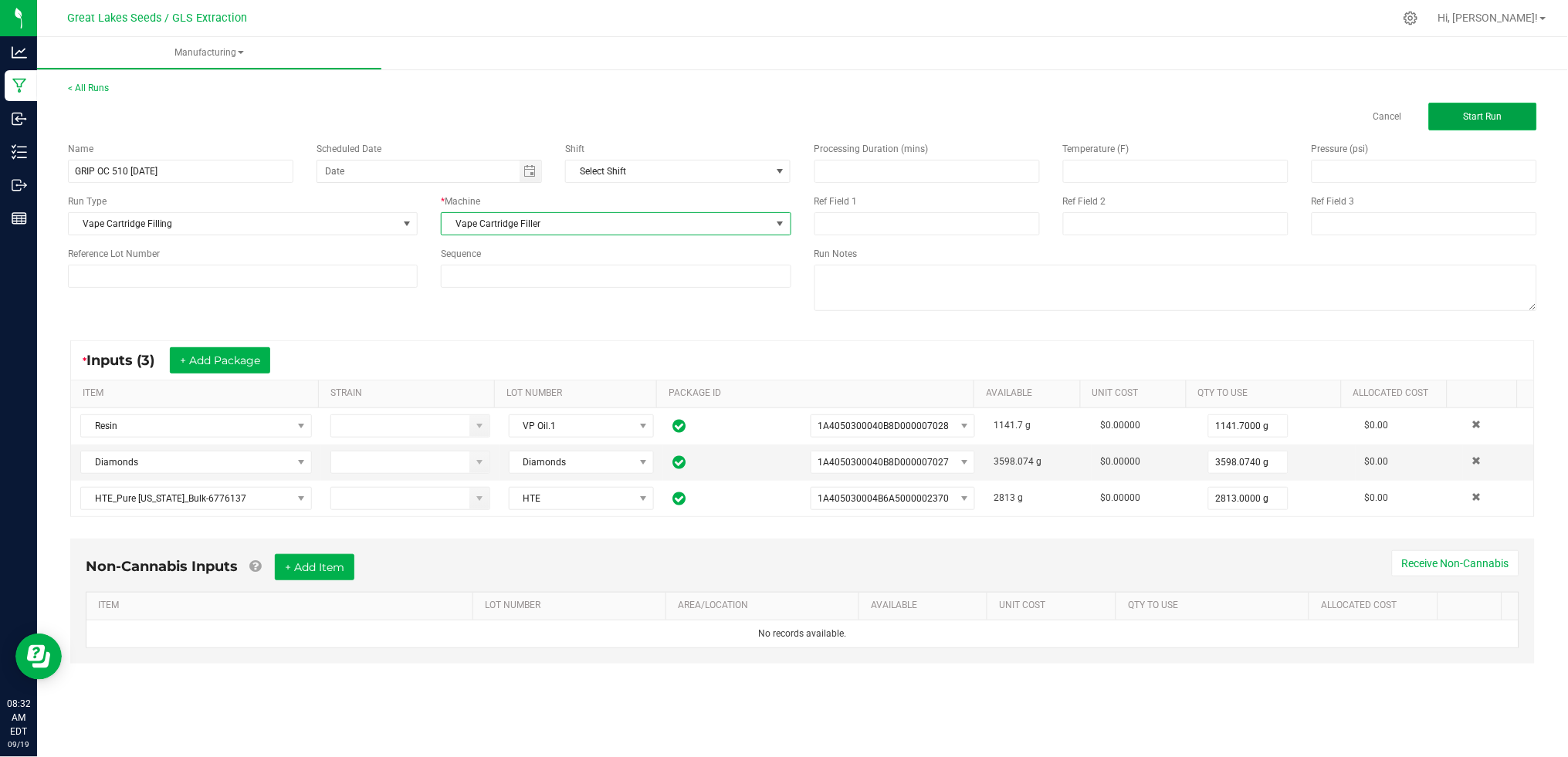
click at [1491, 114] on span "Start Run" at bounding box center [1483, 117] width 38 height 11
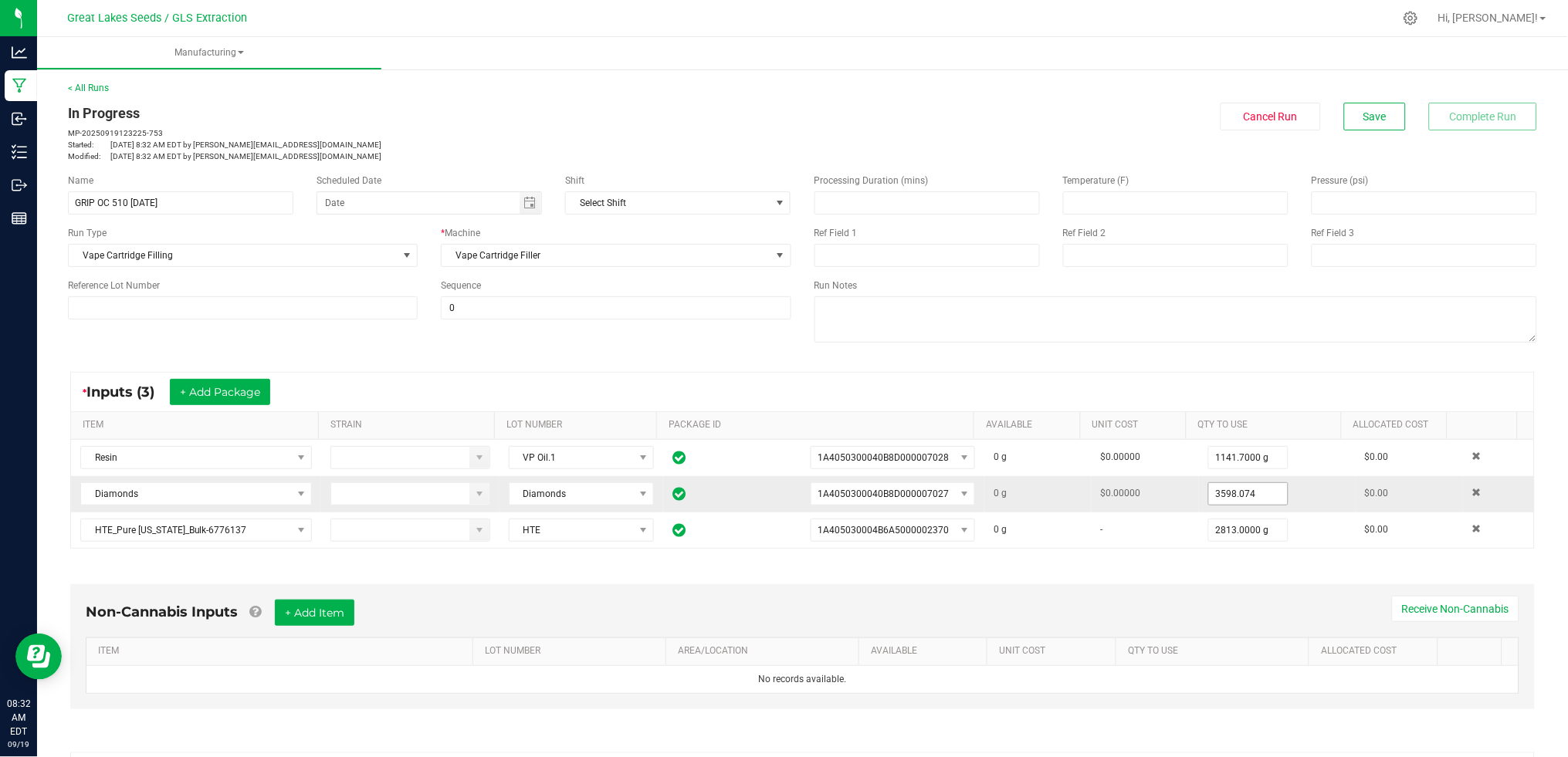
click at [1247, 492] on input "3598.074" at bounding box center [1249, 493] width 80 height 22
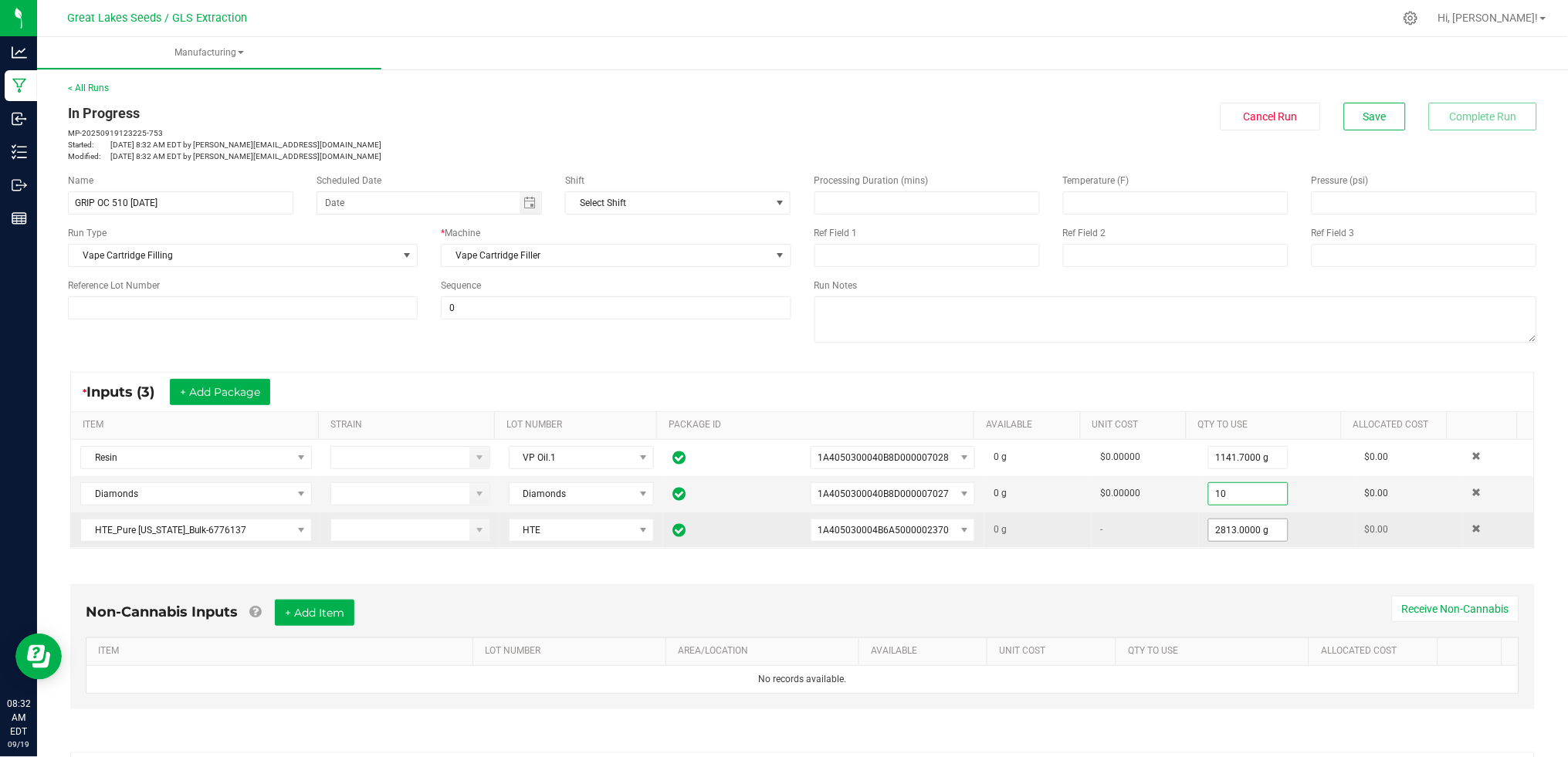
type input "10.0000 g"
click at [1228, 537] on input "2813" at bounding box center [1249, 530] width 80 height 22
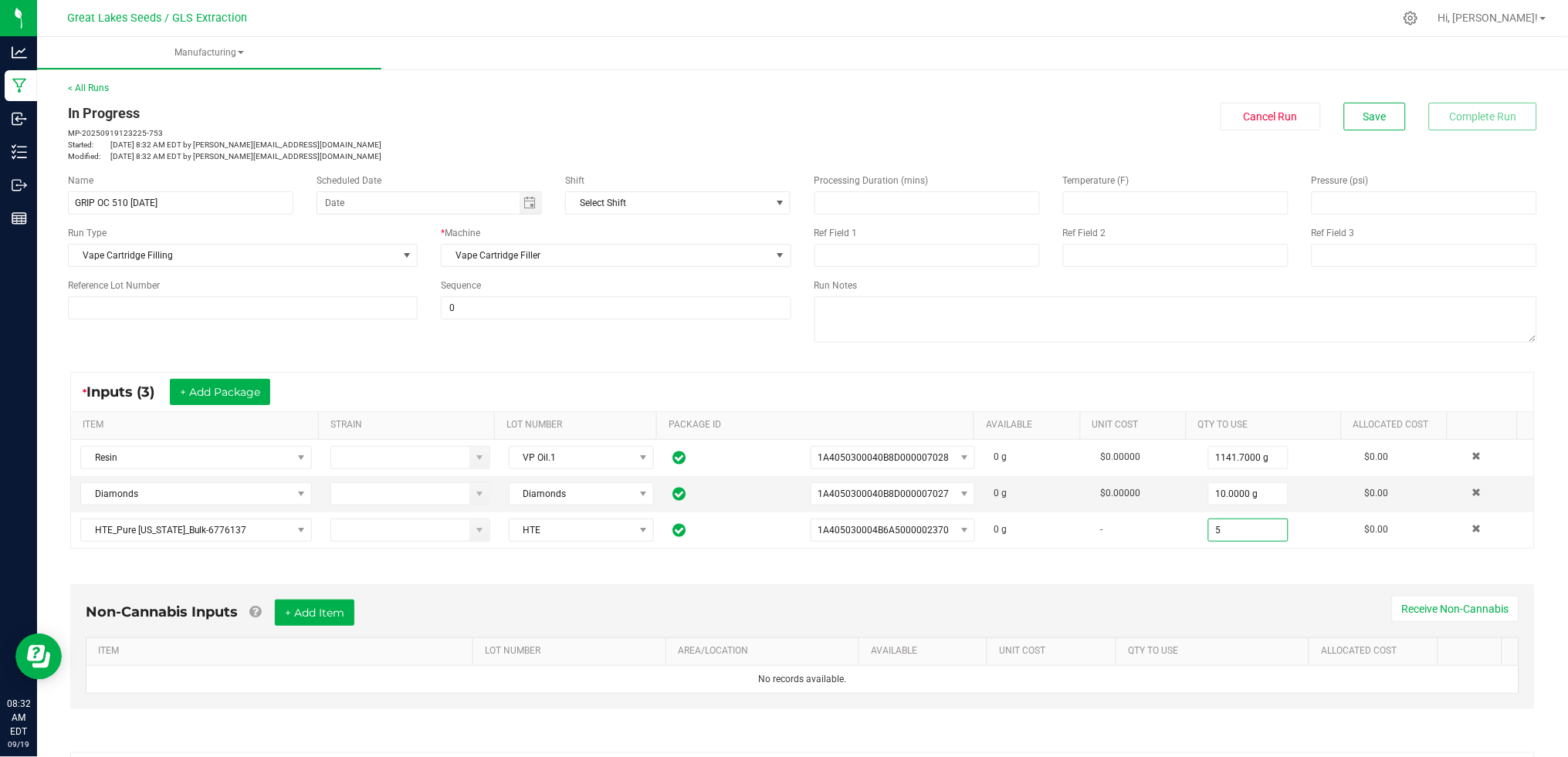
type input "5.0000 g"
click at [1186, 588] on div "Non-Cannabis Inputs + Add Item Receive Non-Cannabis ITEM LOT NUMBER AREA/LOCATI…" at bounding box center [802, 646] width 1464 height 125
click at [1365, 125] on button "Save" at bounding box center [1375, 116] width 62 height 28
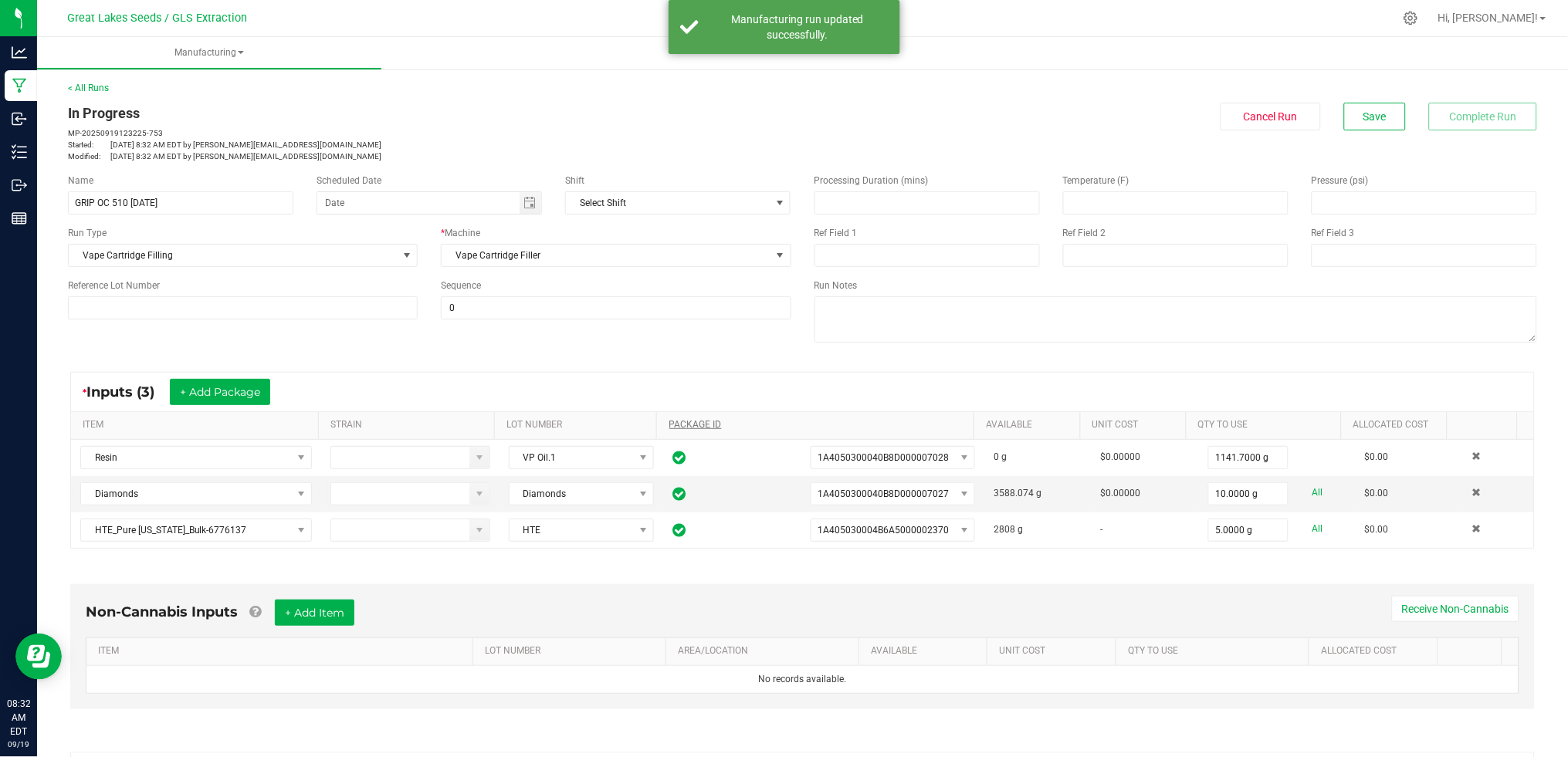
scroll to position [267, 0]
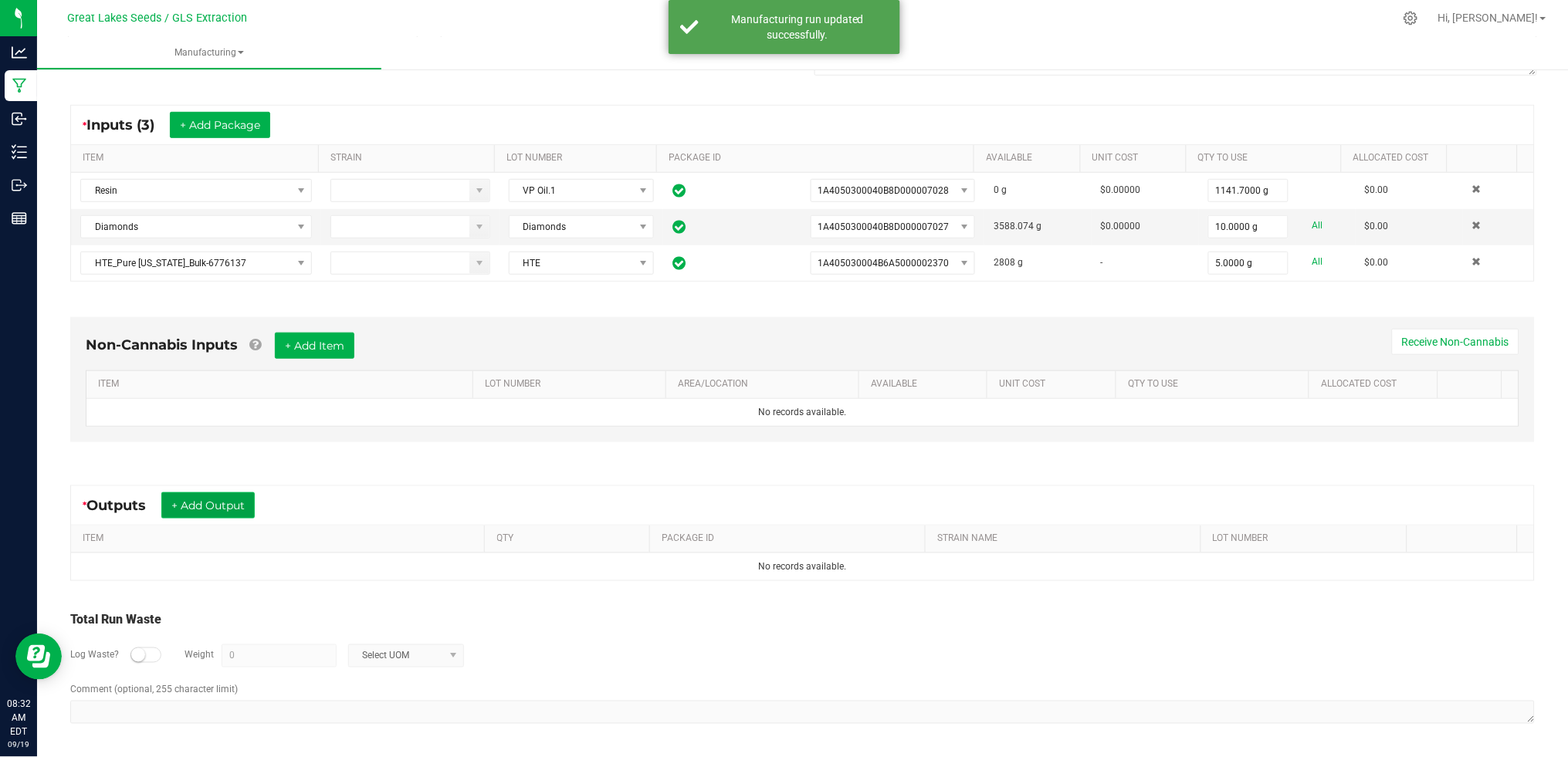
click at [191, 511] on button "+ Add Output" at bounding box center [207, 505] width 93 height 26
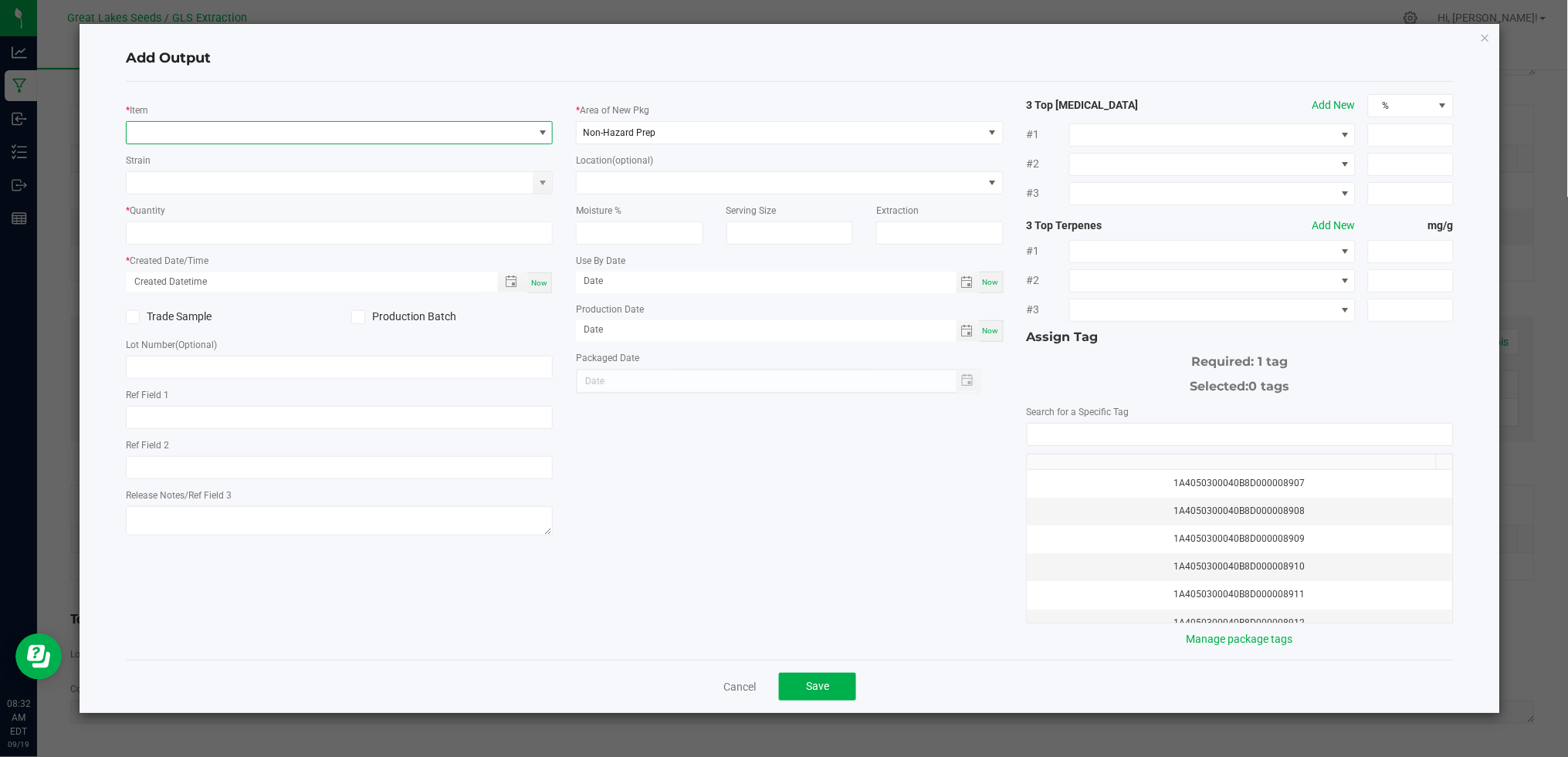
click at [237, 131] on span "NO DATA FOUND" at bounding box center [330, 132] width 406 height 22
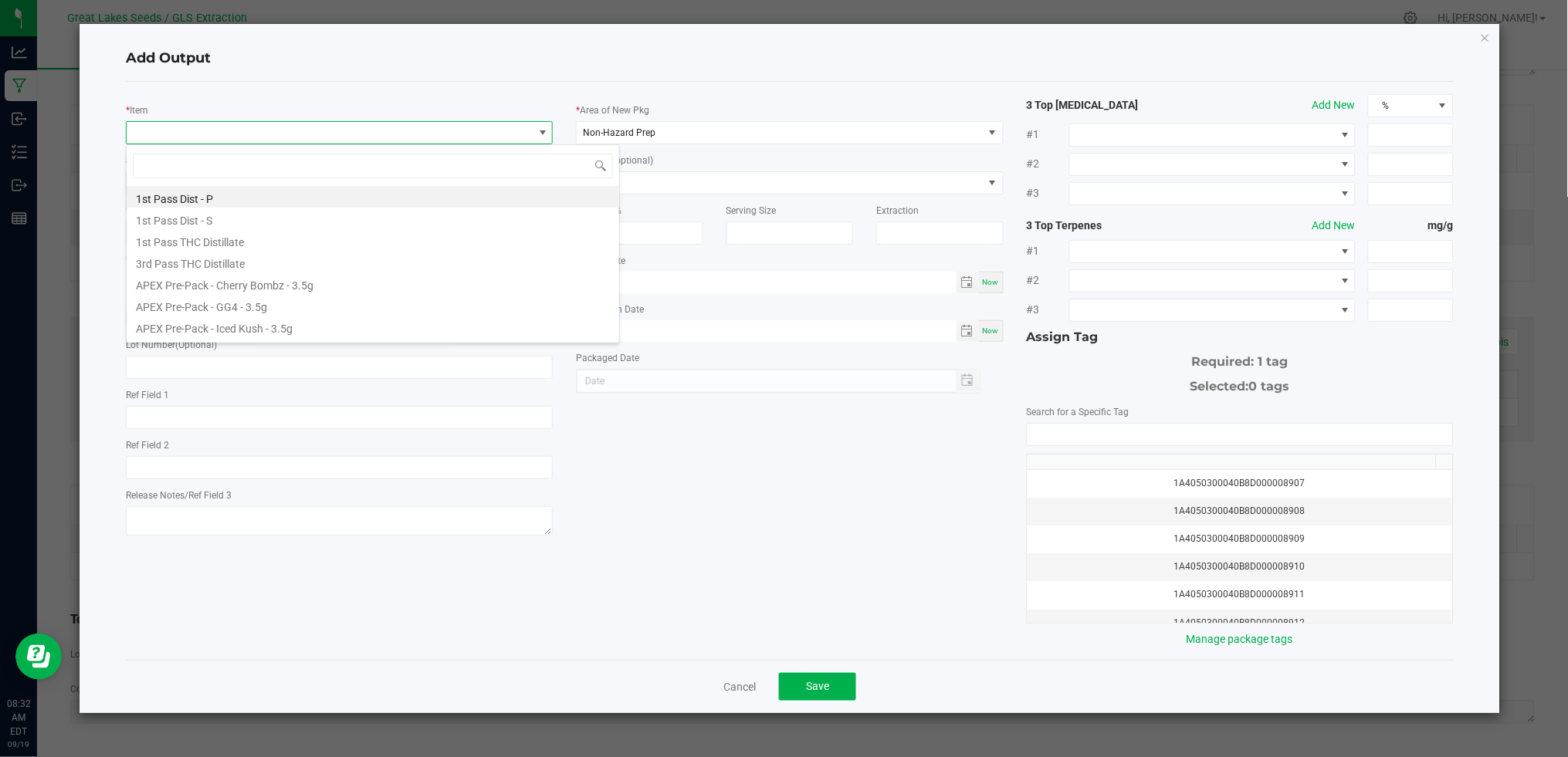
scroll to position [23, 427]
type input "Orange crush"
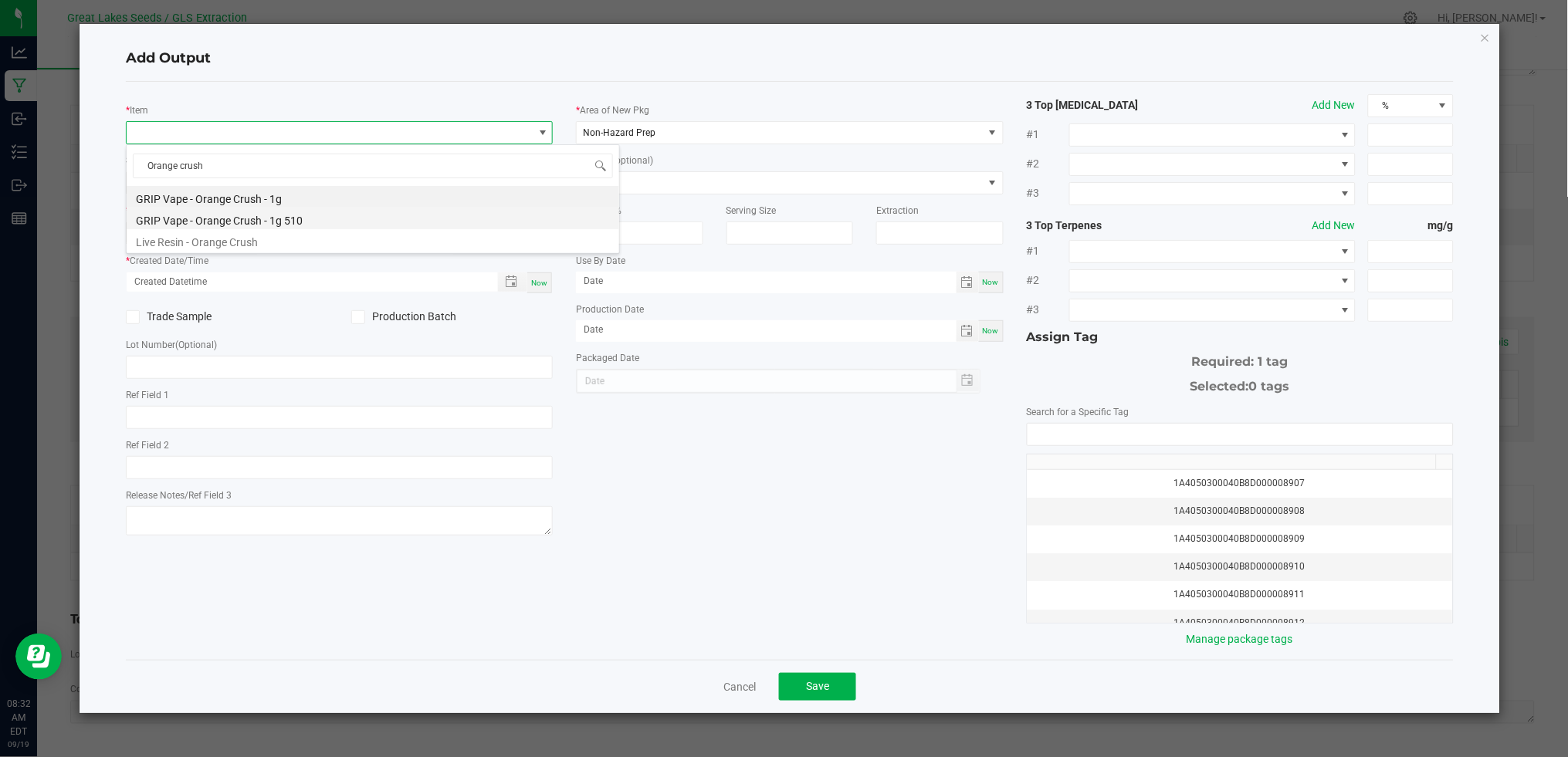
click at [276, 218] on li "GRIP Vape - Orange Crush - 1g 510" at bounding box center [373, 218] width 492 height 22
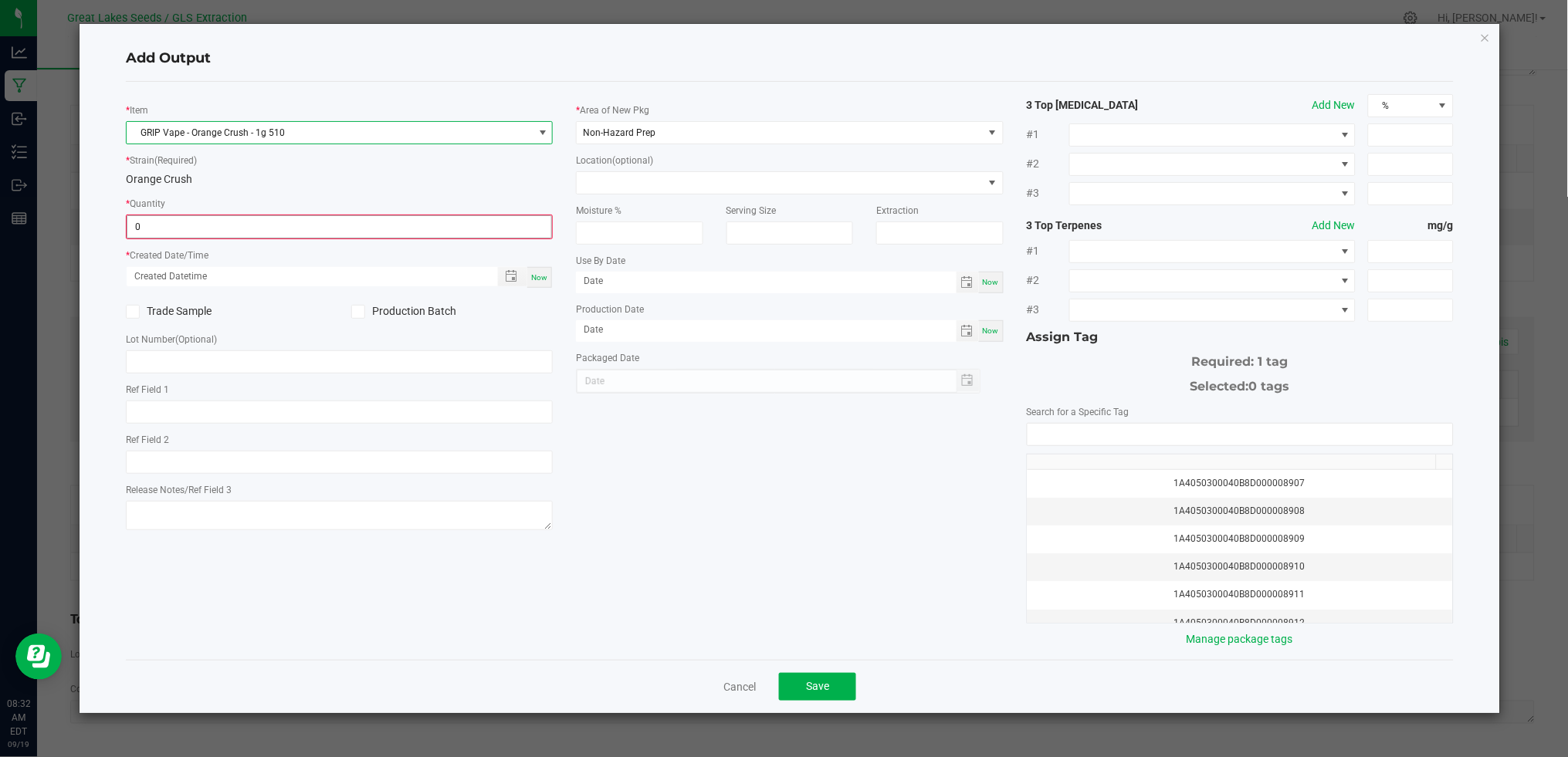
click at [395, 225] on input "0" at bounding box center [339, 226] width 424 height 22
type input "1508 ea"
click at [551, 277] on div "Now" at bounding box center [539, 276] width 25 height 21
type input "[DATE] 8:32 AM"
type input "[DATE]"
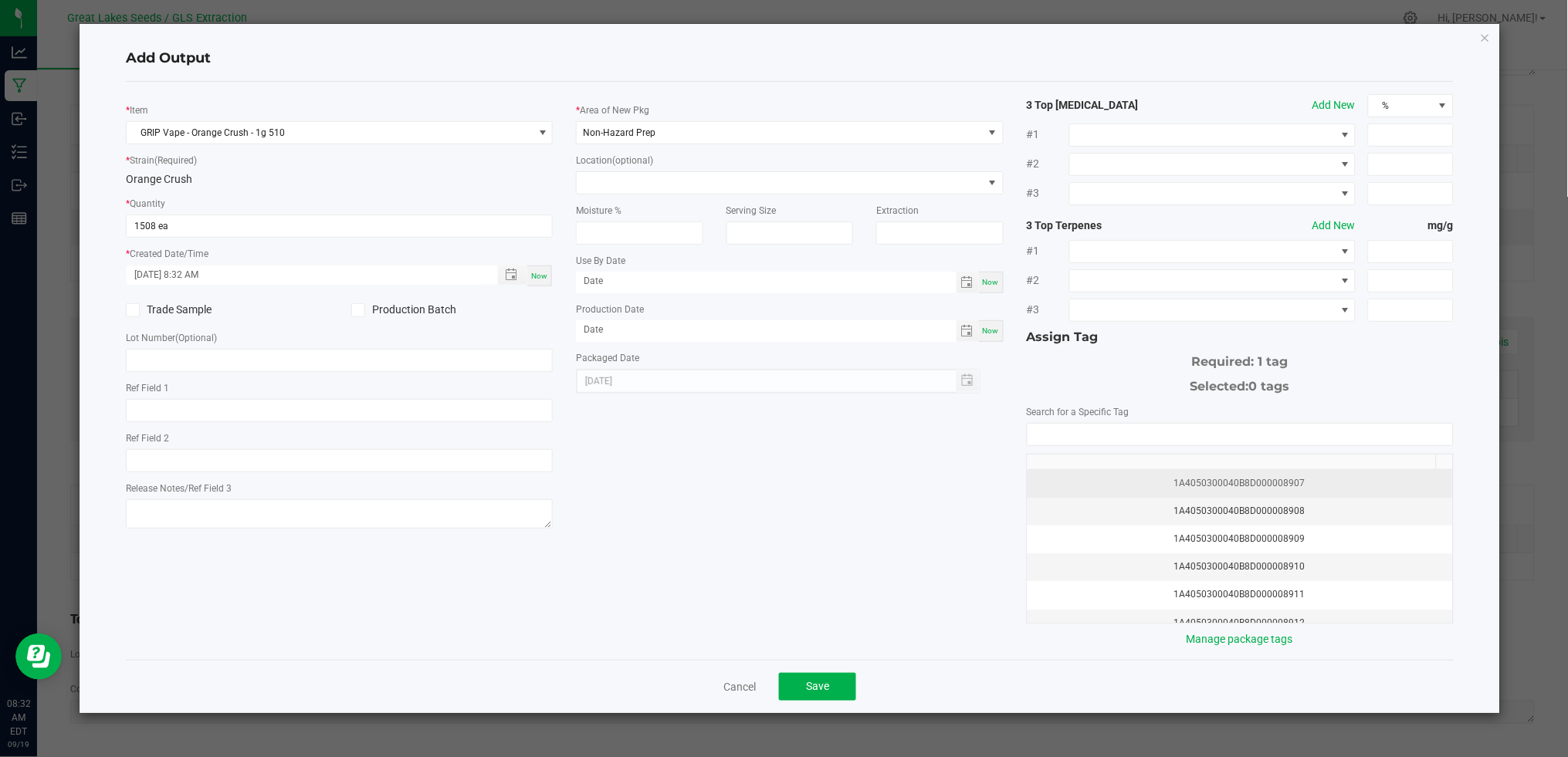
click at [1215, 488] on div "1A4050300040B8D000008907" at bounding box center [1240, 484] width 407 height 14
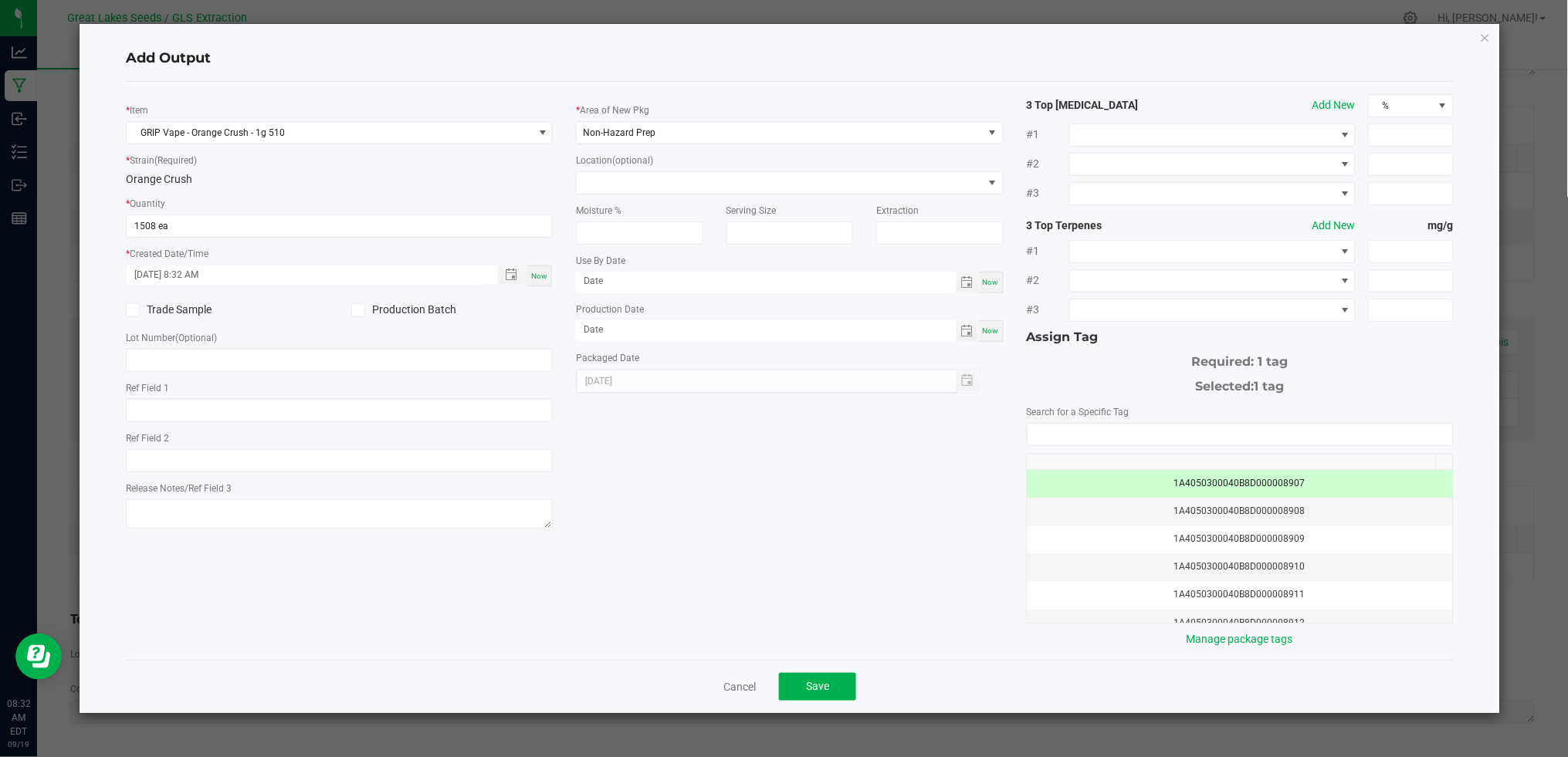
click at [360, 310] on icon at bounding box center [358, 310] width 10 height 0
click at [0, 0] on input "Production Batch" at bounding box center [0, 0] width 0 height 0
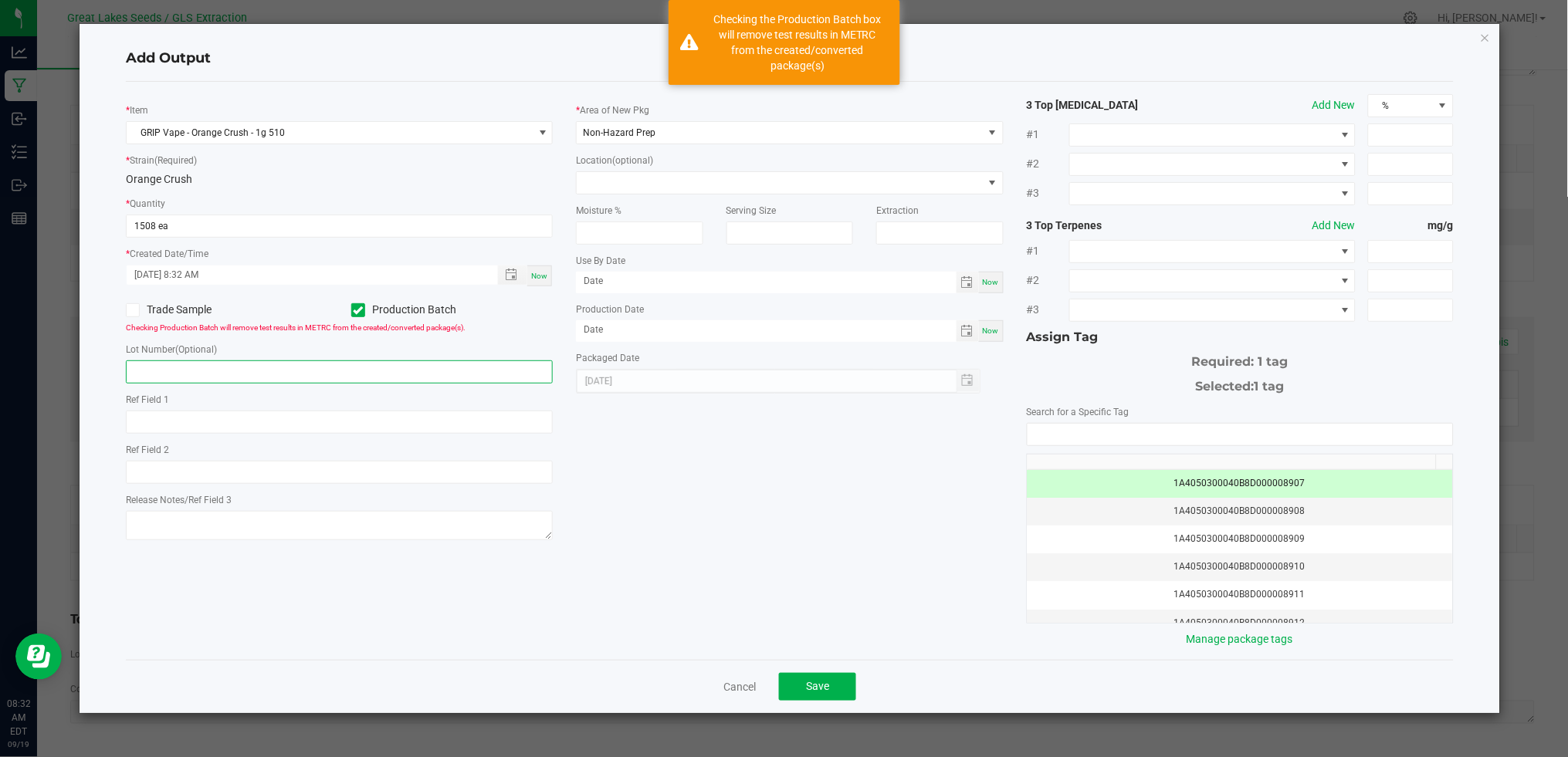
click at [362, 367] on input "text" at bounding box center [339, 371] width 427 height 23
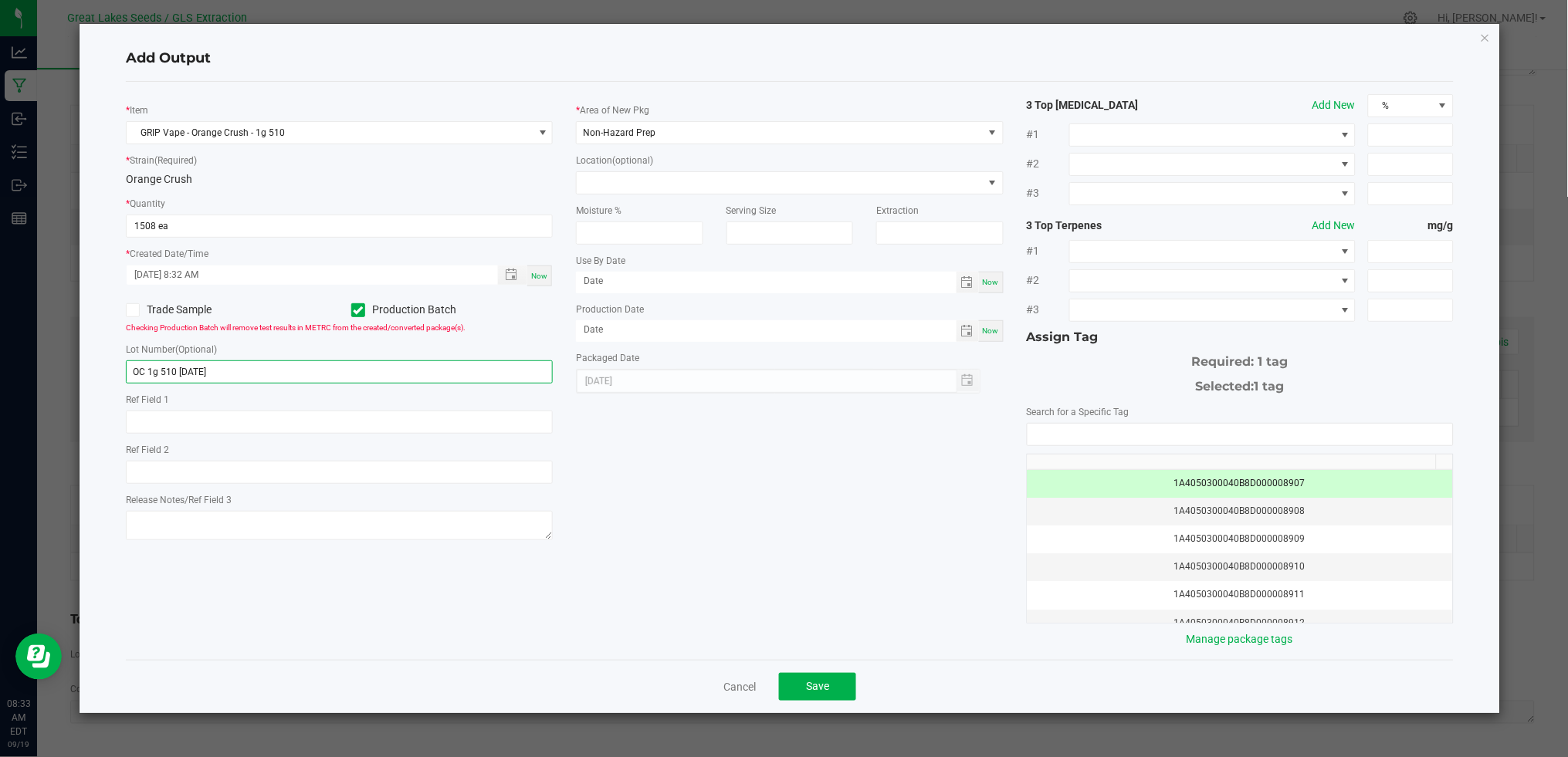
click at [155, 367] on input "OC 1g 510 [DATE]" at bounding box center [339, 371] width 427 height 23
type input "OC 1G 510 [DATE]"
click at [827, 690] on span "Save" at bounding box center [817, 687] width 23 height 13
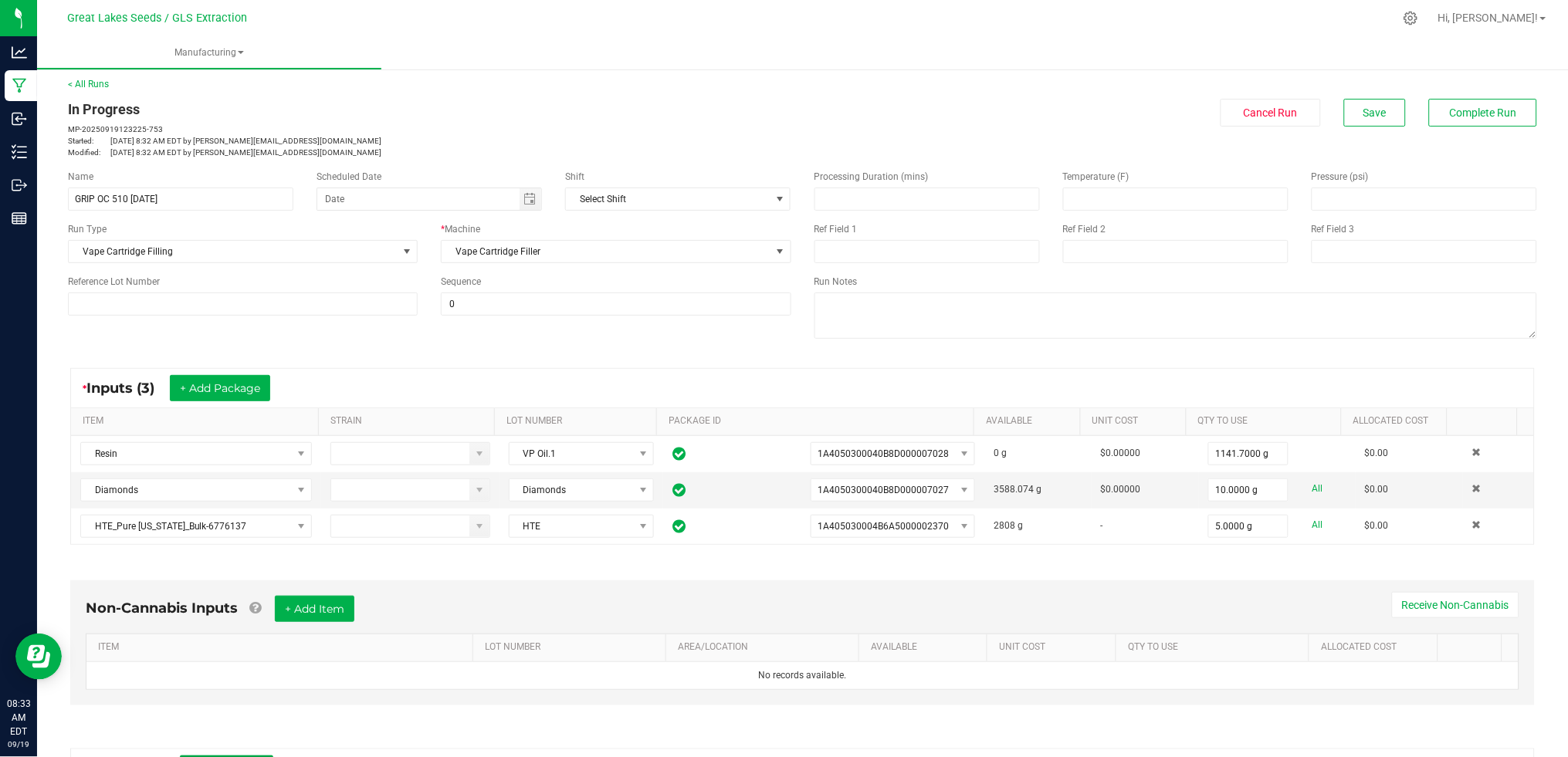
scroll to position [0, 0]
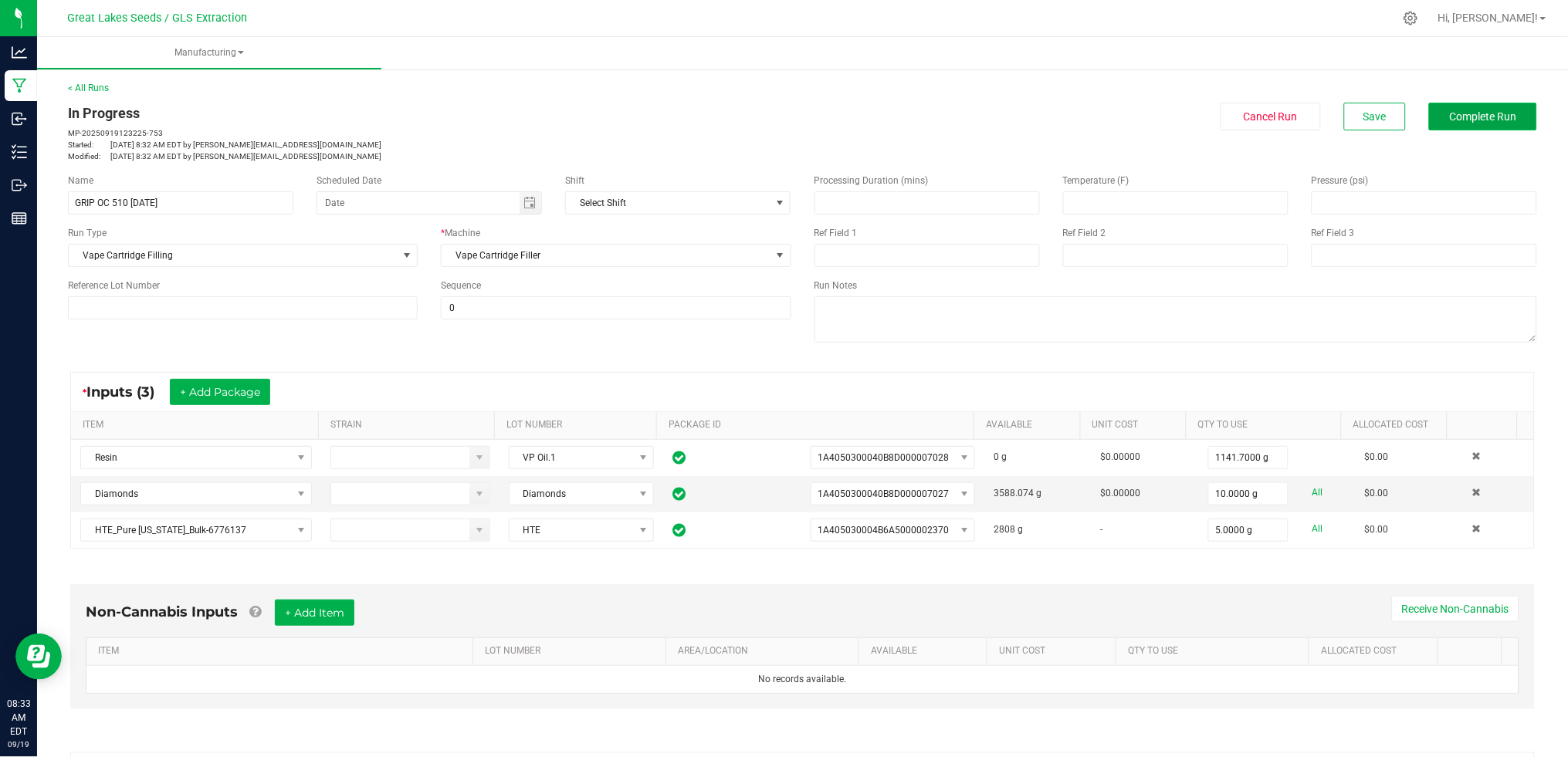
click at [1476, 124] on button "Complete Run" at bounding box center [1483, 116] width 108 height 28
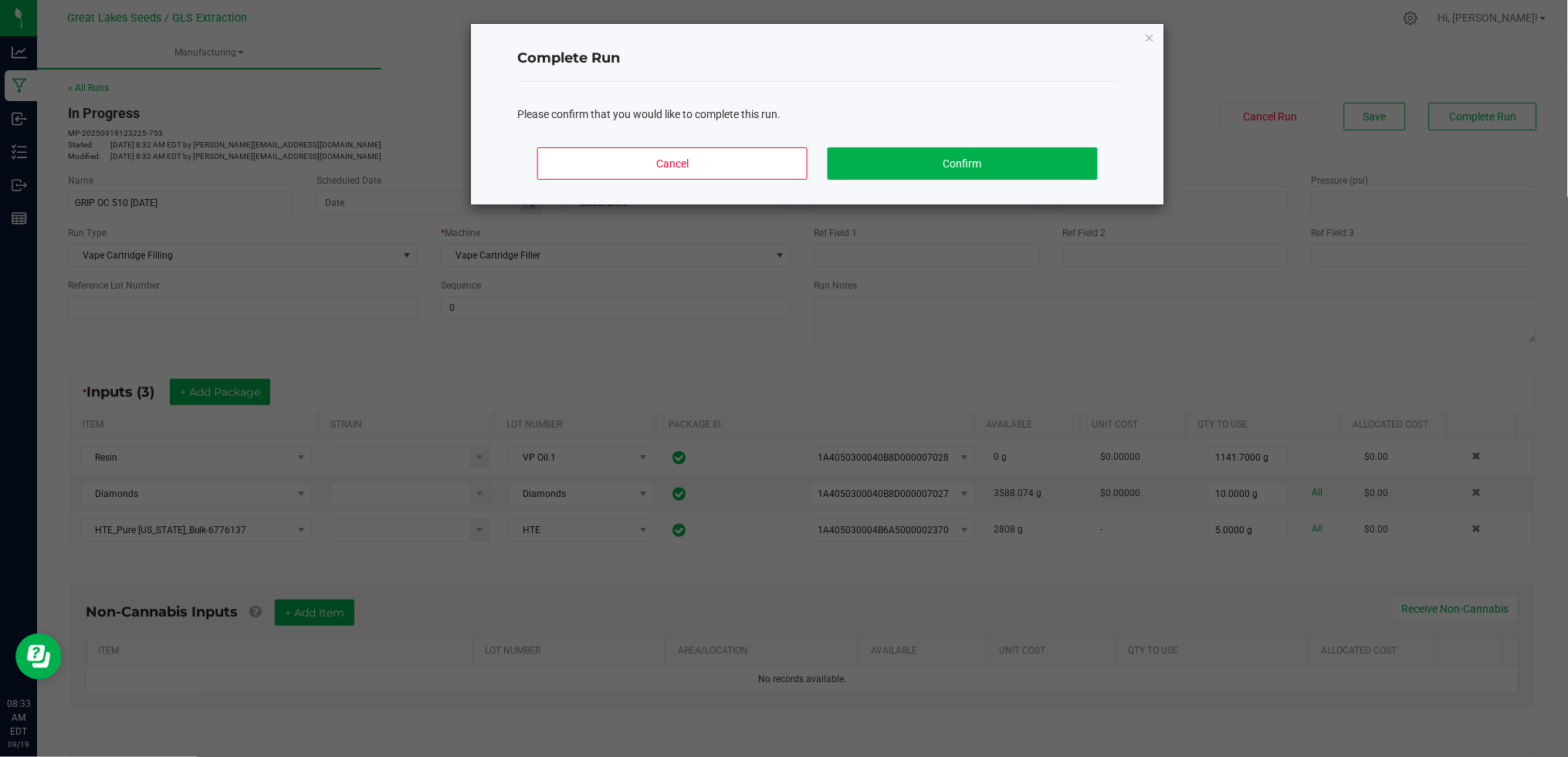
click at [1098, 160] on div "Cancel Confirm" at bounding box center [817, 170] width 601 height 69
click at [1024, 172] on button "Confirm" at bounding box center [962, 163] width 270 height 33
